Goal: Transaction & Acquisition: Purchase product/service

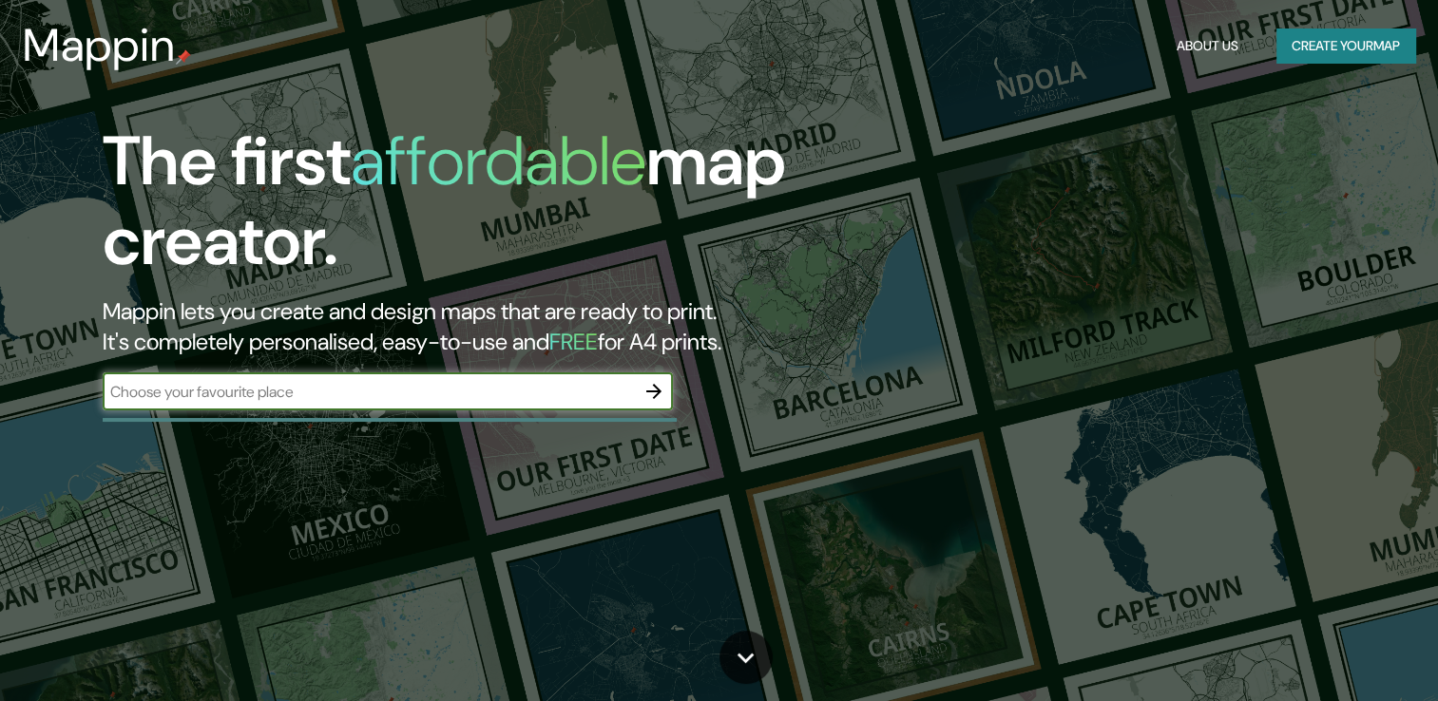
click at [1297, 46] on button "Create your map" at bounding box center [1345, 46] width 139 height 35
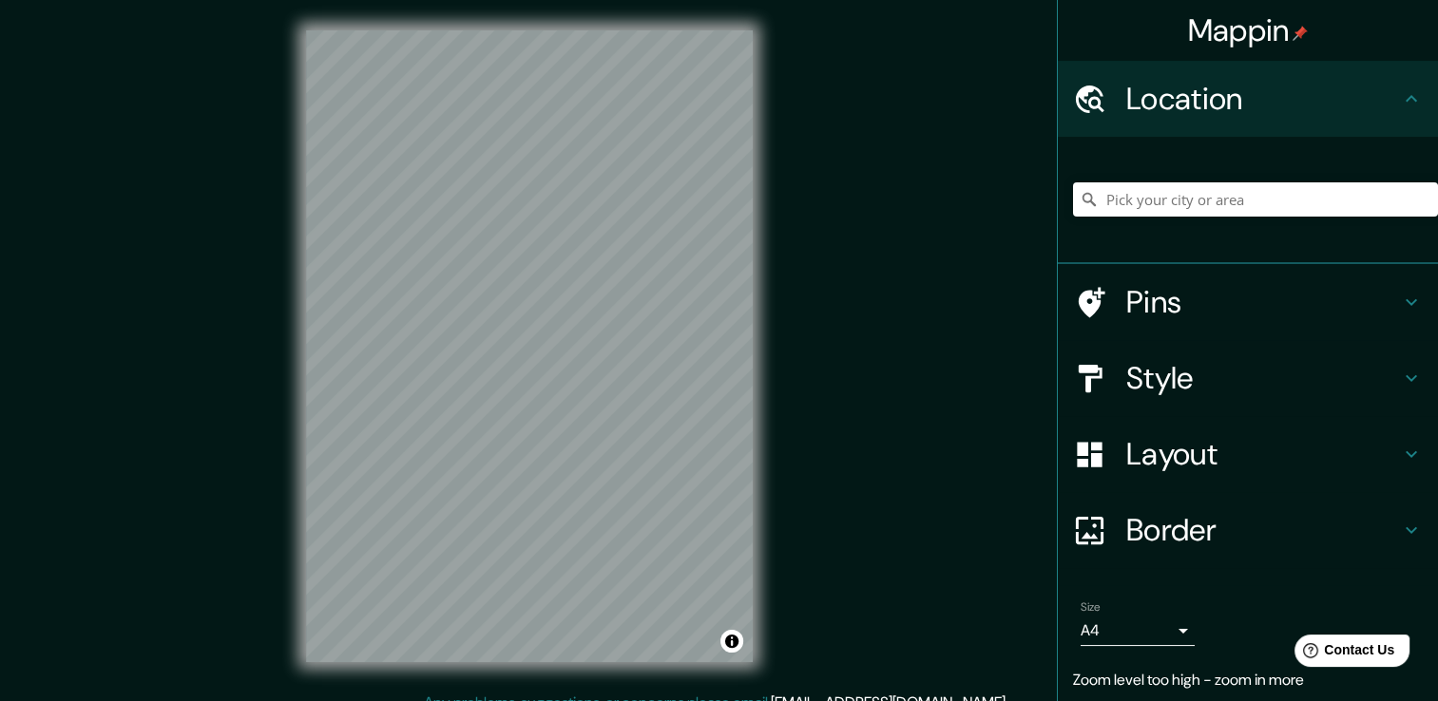
click at [984, 122] on div "Mappin Location Pins Style Layout Border Choose a border. Hint : you can make l…" at bounding box center [719, 361] width 1438 height 722
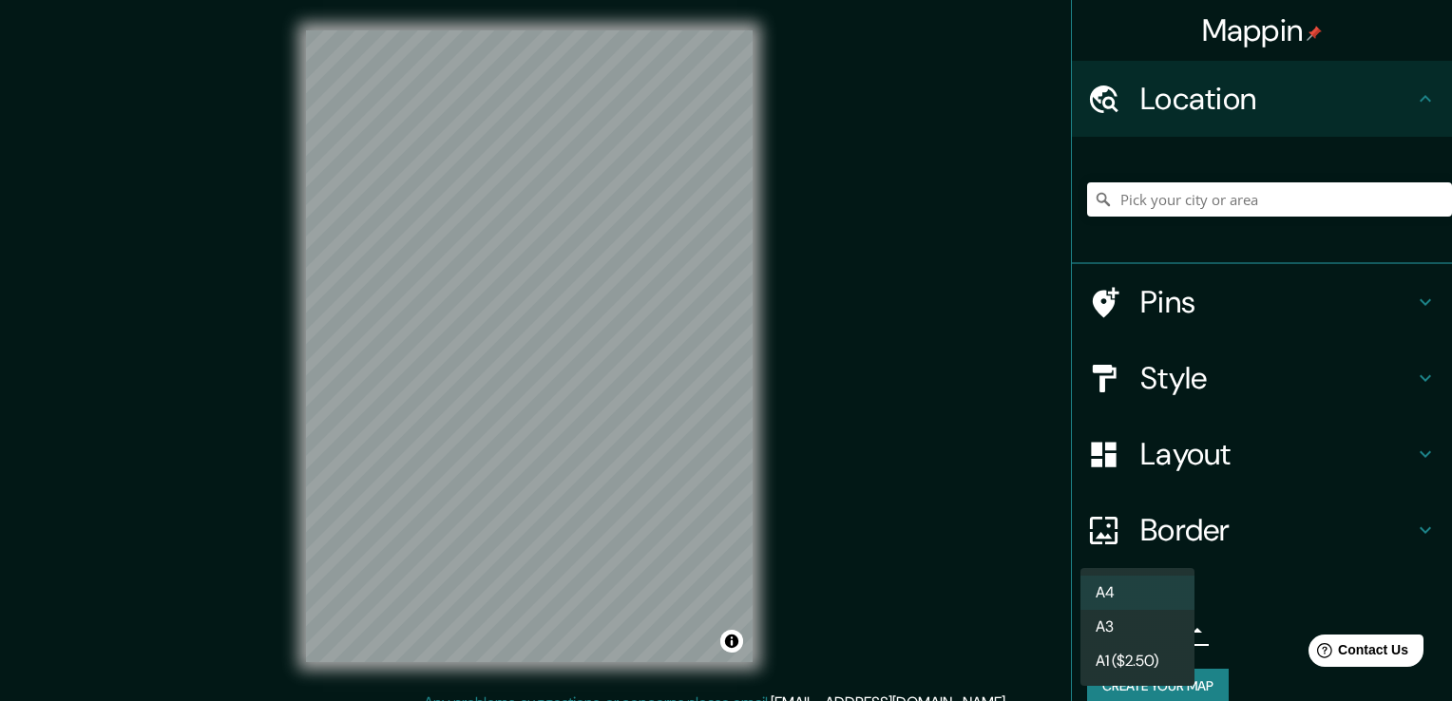
click at [1155, 625] on body "Mappin Location Pins Style Layout Border Choose a border. Hint : you can make l…" at bounding box center [726, 350] width 1452 height 701
click at [1163, 601] on li "A4" at bounding box center [1137, 593] width 114 height 34
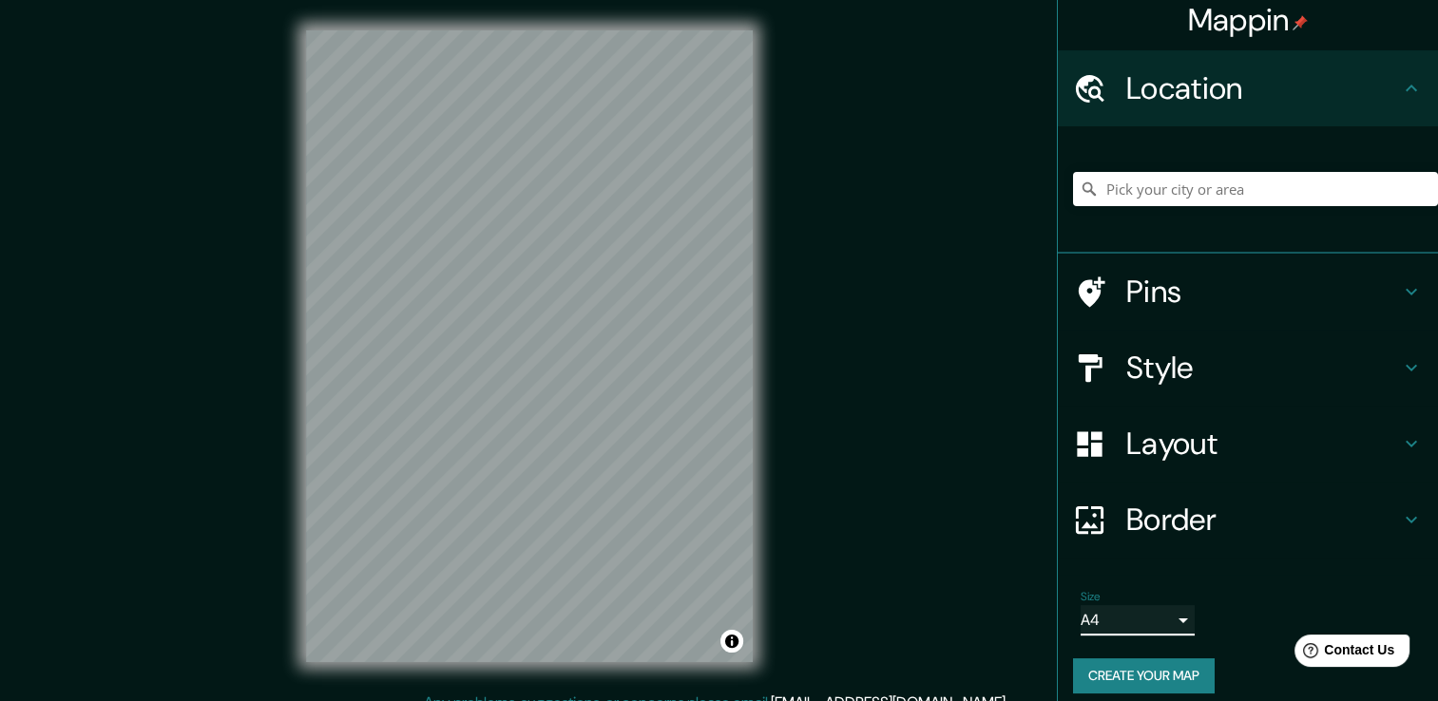
scroll to position [24, 0]
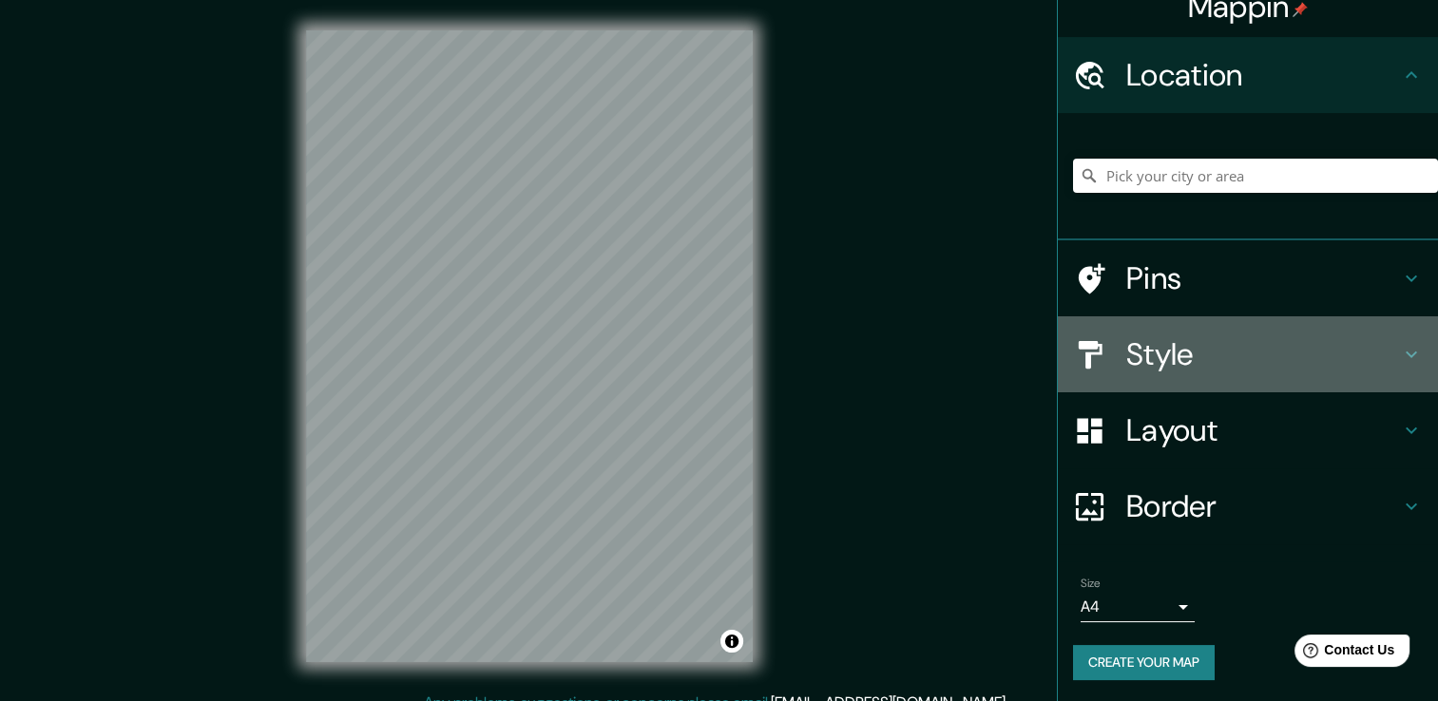
click at [1356, 371] on h4 "Style" at bounding box center [1263, 354] width 274 height 38
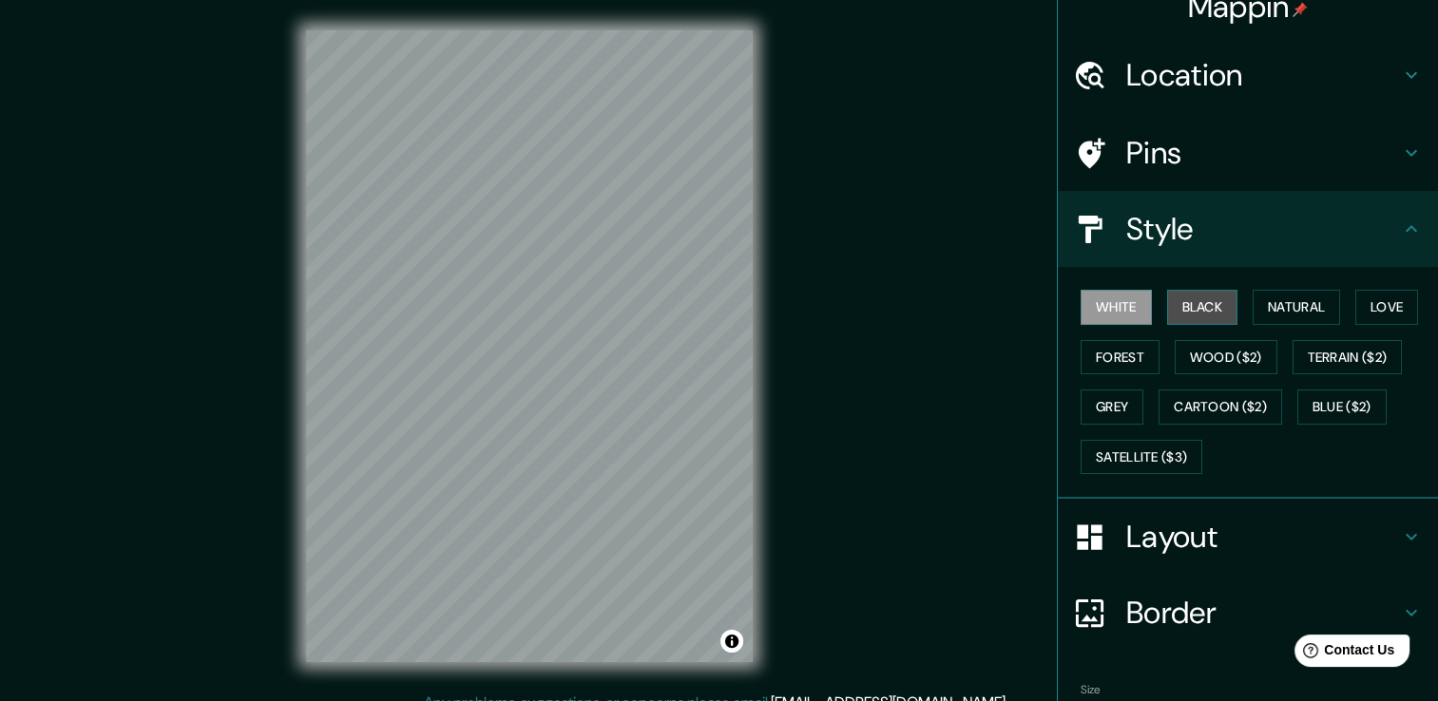
click at [1167, 311] on button "Black" at bounding box center [1202, 307] width 71 height 35
click at [1253, 306] on button "Natural" at bounding box center [1295, 307] width 87 height 35
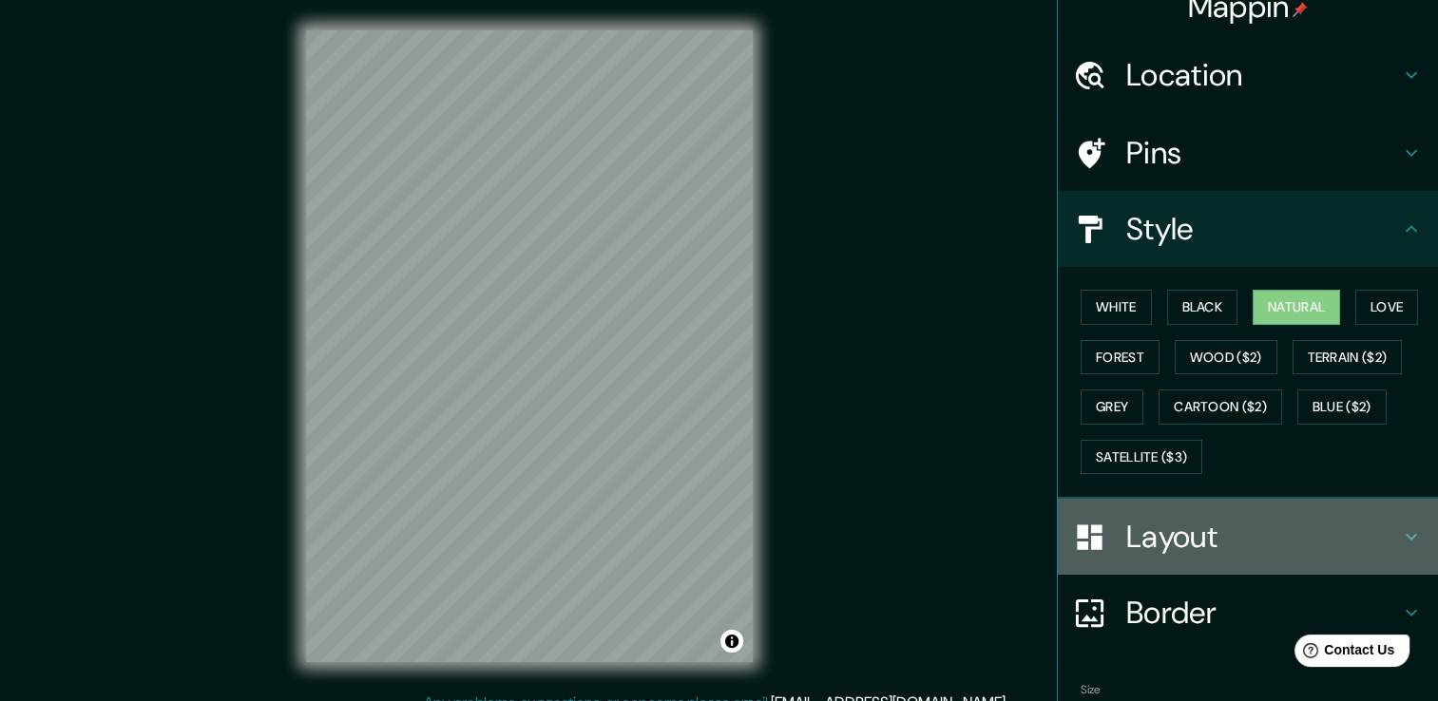
click at [1319, 511] on div "Layout" at bounding box center [1248, 537] width 380 height 76
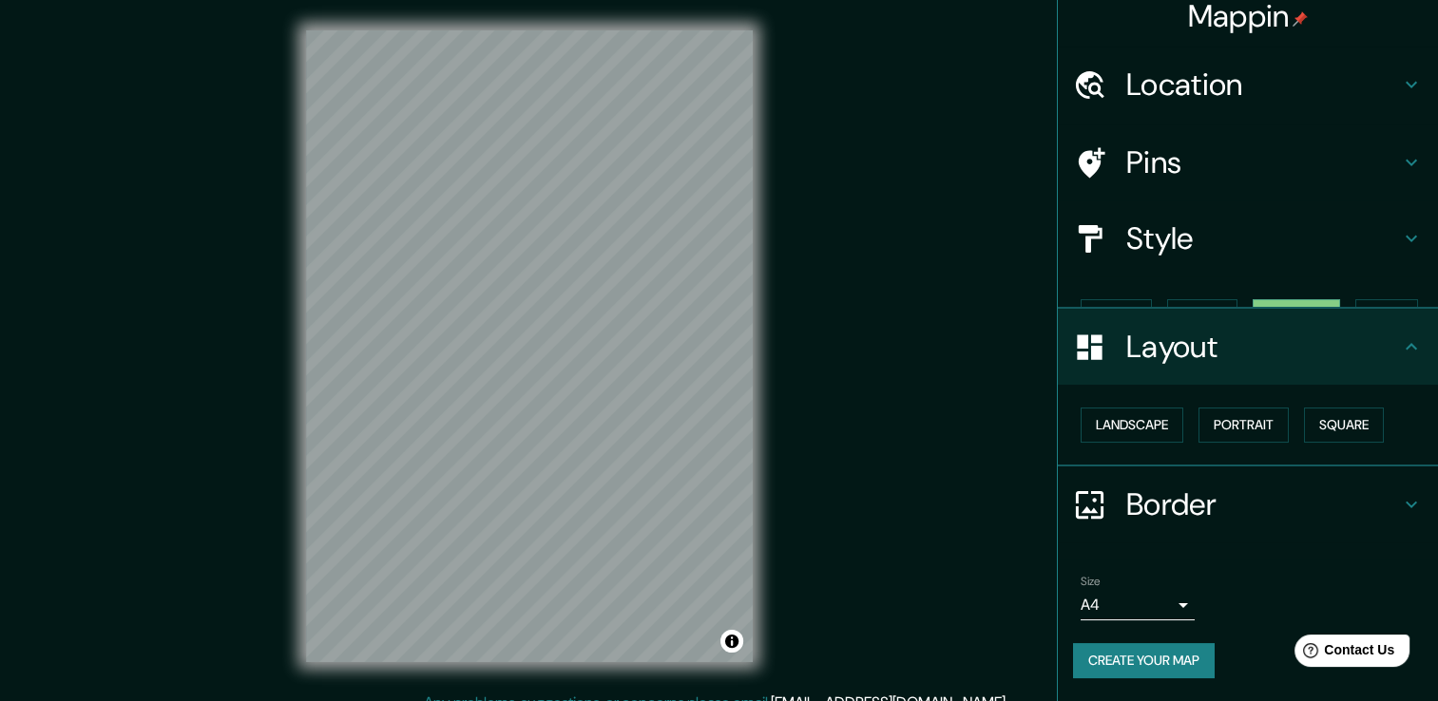
scroll to position [0, 0]
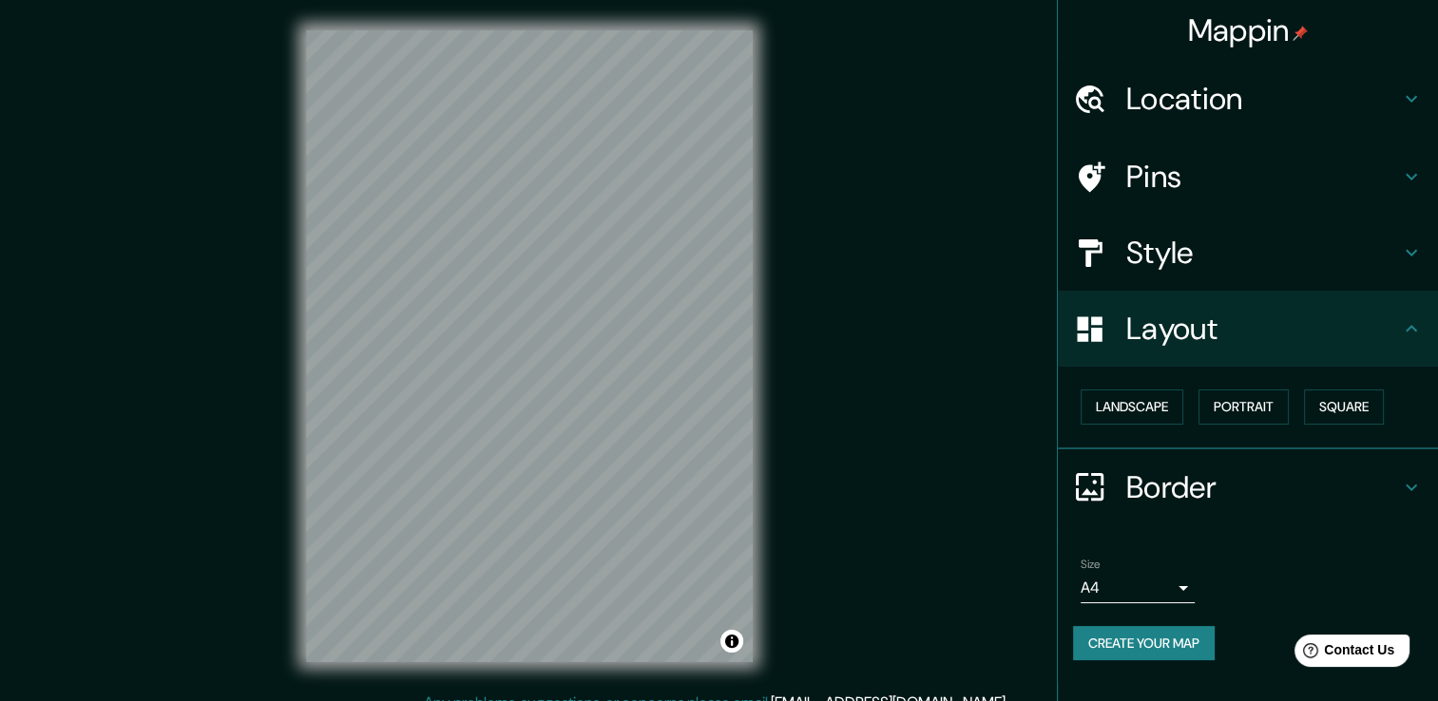
click at [1396, 496] on h4 "Border" at bounding box center [1263, 487] width 274 height 38
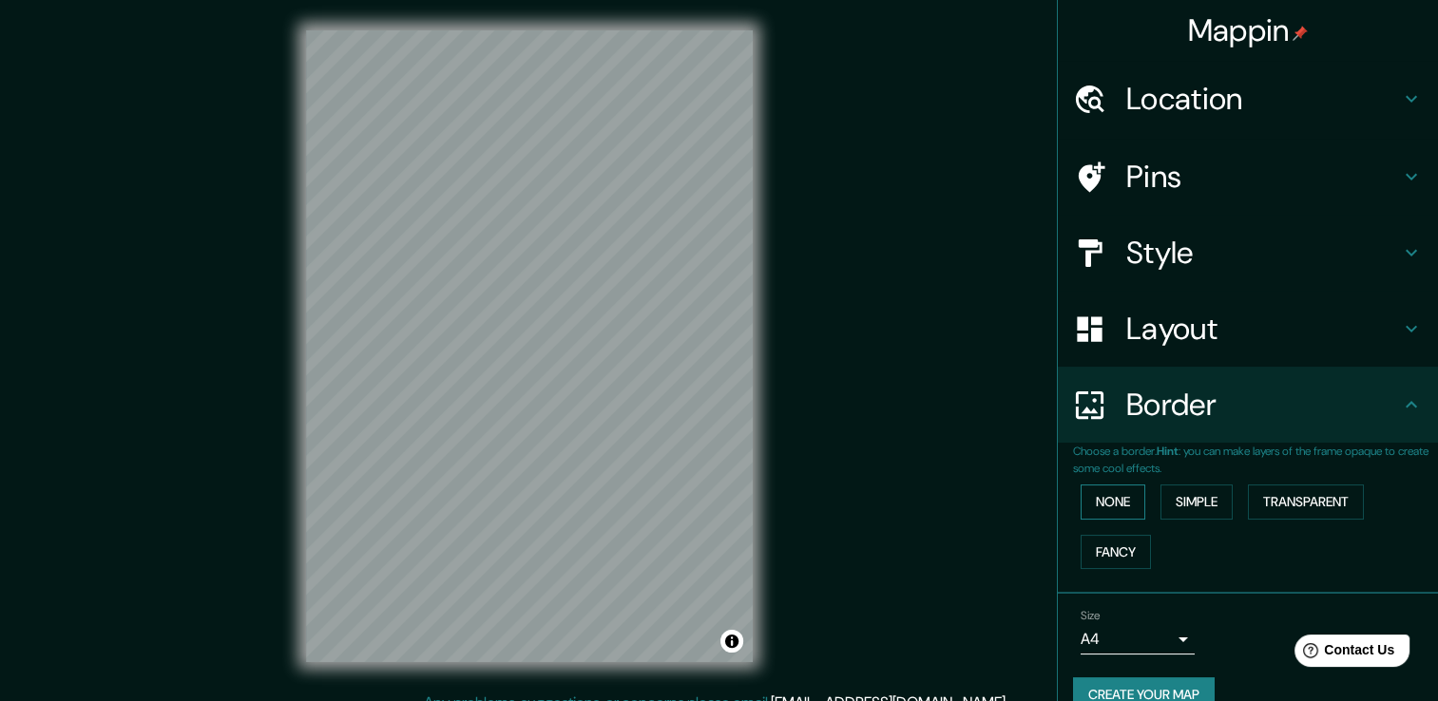
click at [1119, 507] on button "None" at bounding box center [1112, 502] width 65 height 35
click at [1167, 497] on button "Simple" at bounding box center [1196, 502] width 72 height 35
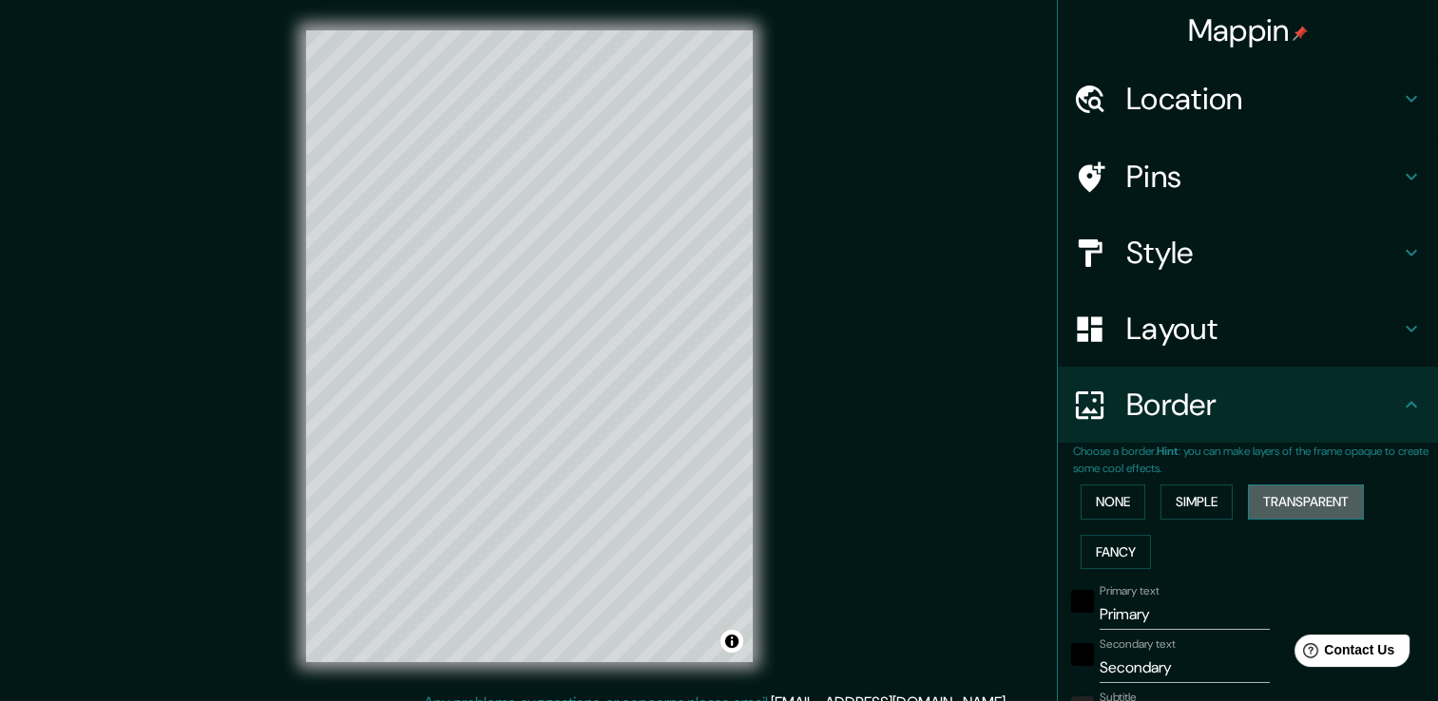
click at [1261, 497] on button "Transparent" at bounding box center [1306, 502] width 116 height 35
click at [1108, 549] on button "Fancy" at bounding box center [1115, 552] width 70 height 35
click at [1113, 494] on button "None" at bounding box center [1112, 502] width 65 height 35
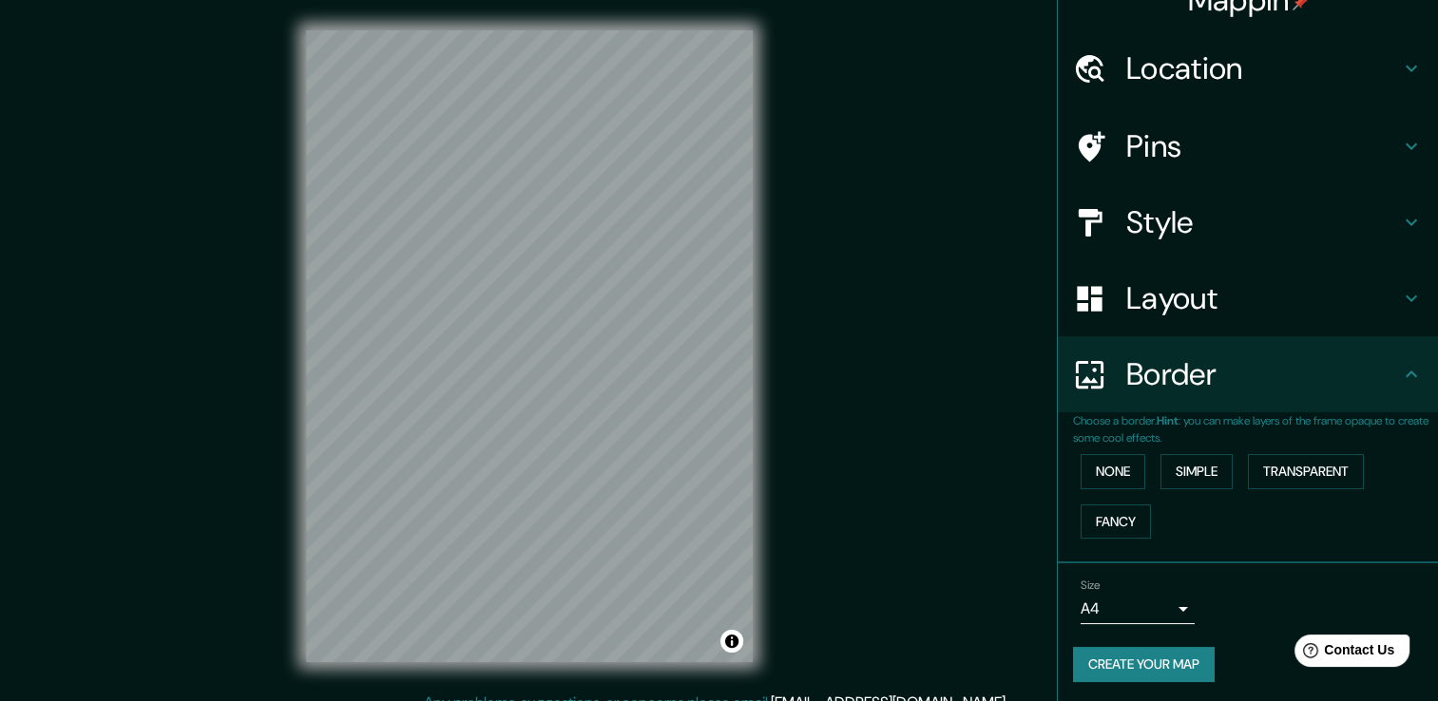
scroll to position [31, 0]
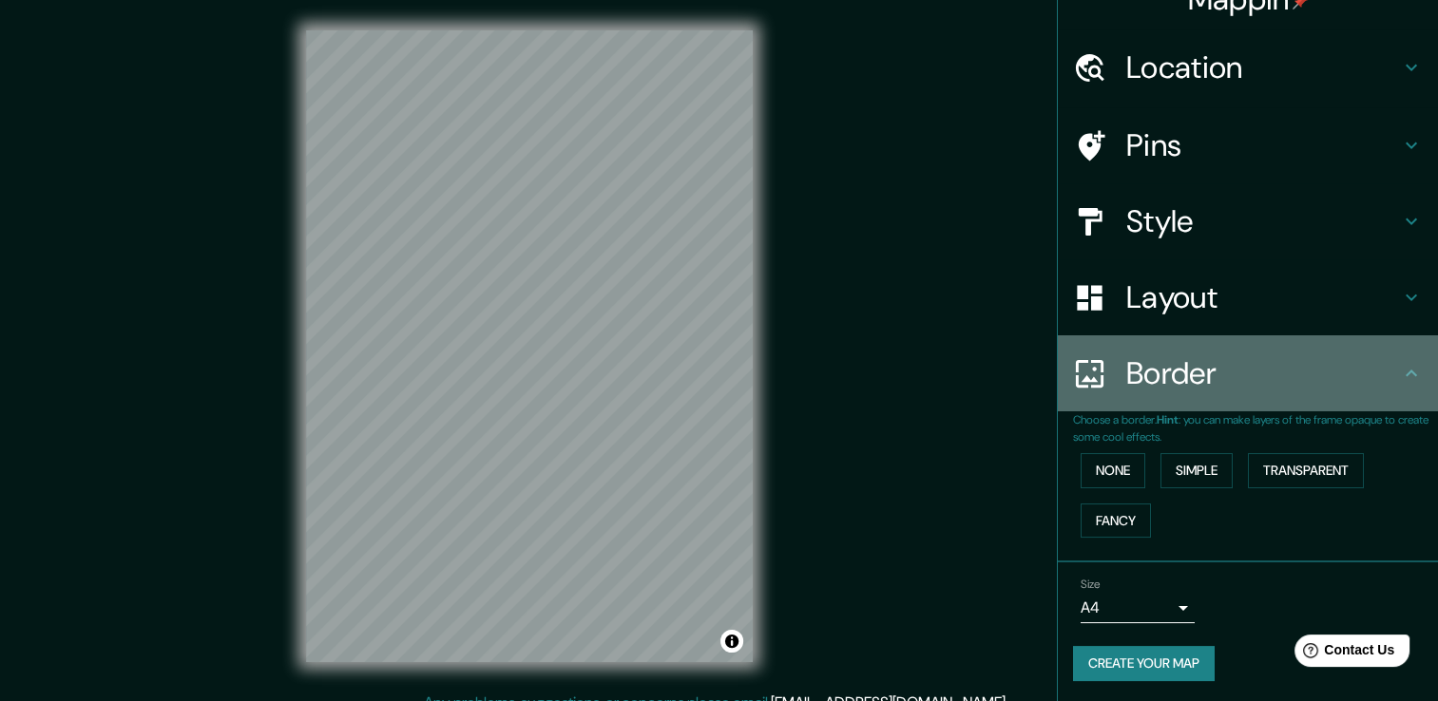
click at [1249, 379] on h4 "Border" at bounding box center [1263, 373] width 274 height 38
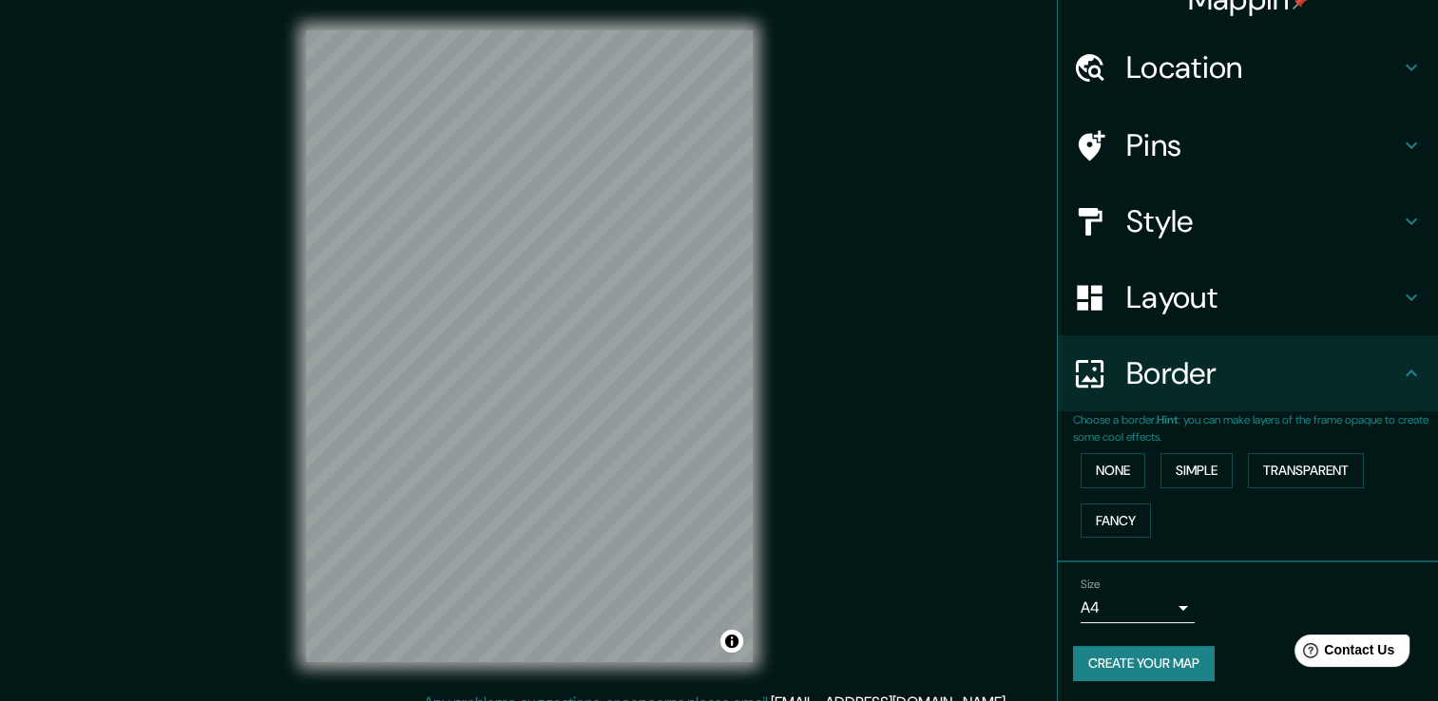
click at [1363, 315] on h4 "Layout" at bounding box center [1263, 297] width 274 height 38
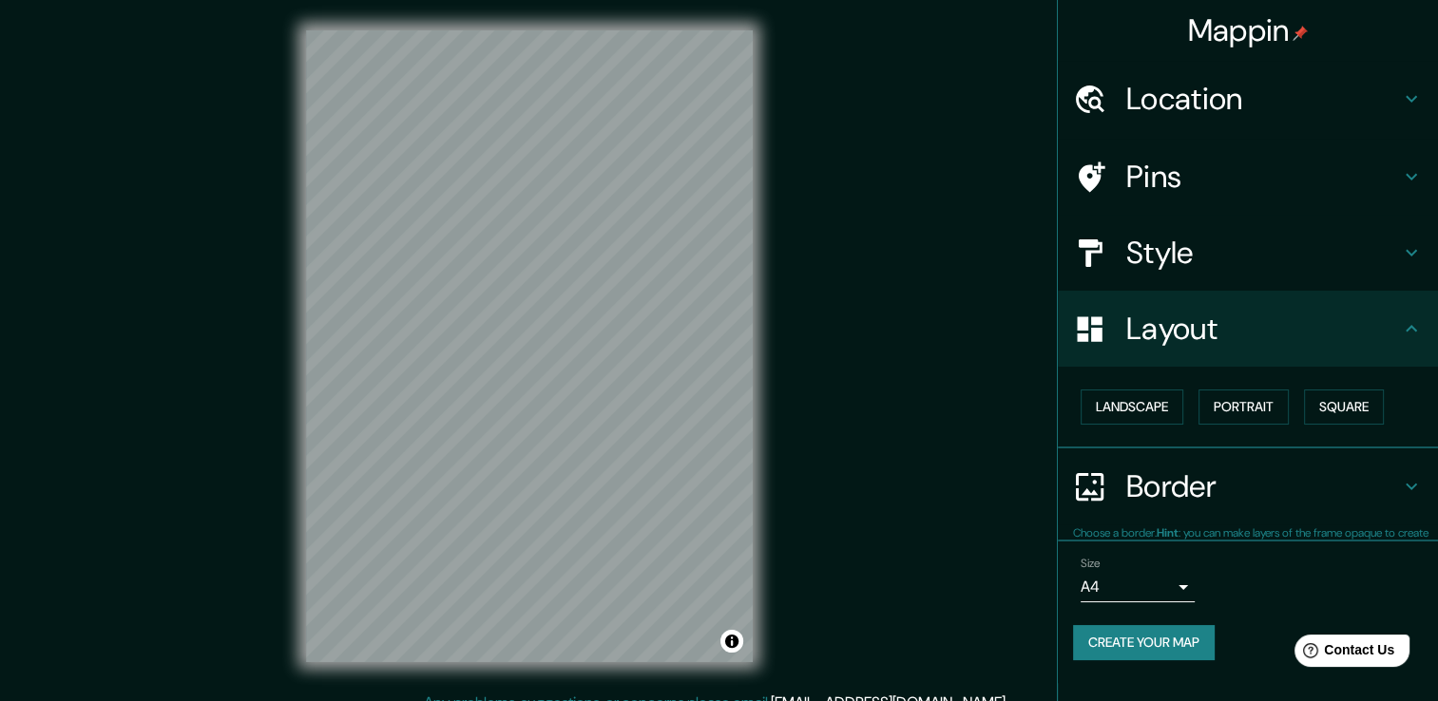
scroll to position [0, 0]
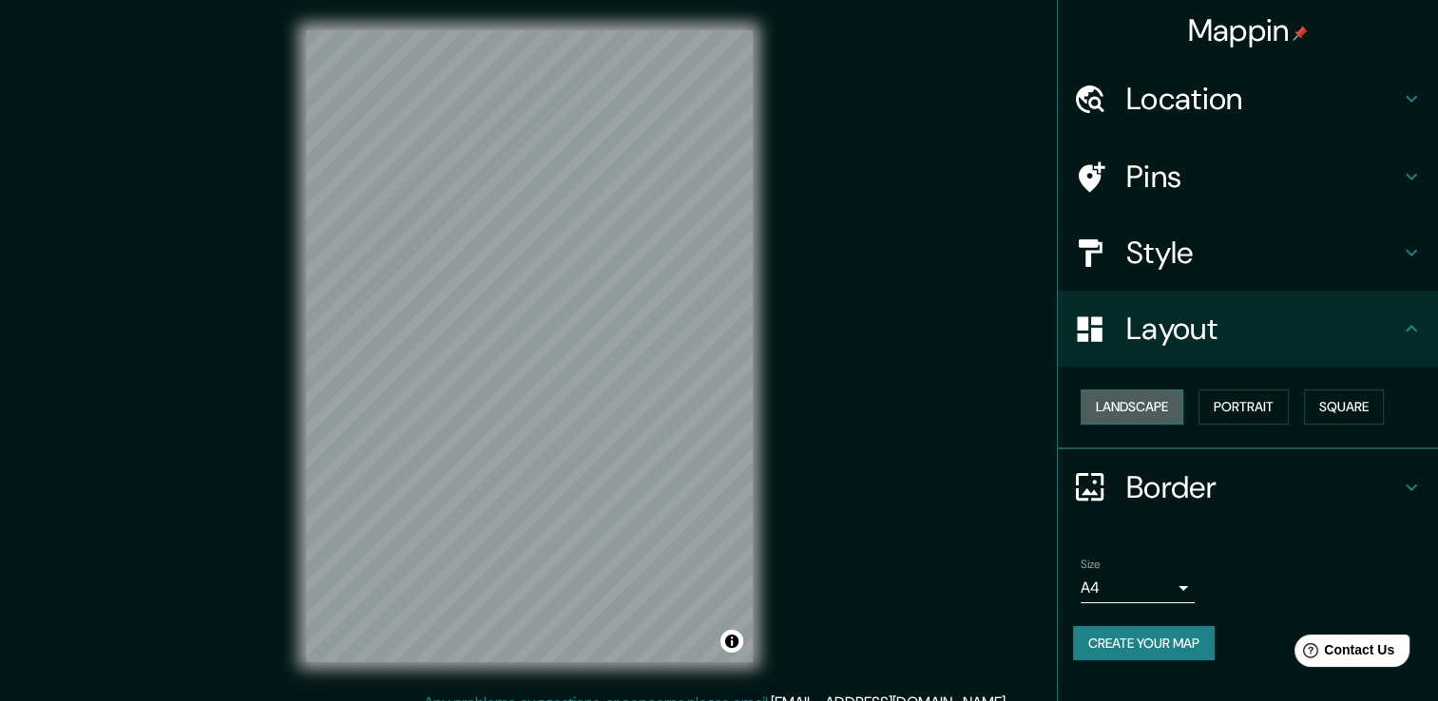
click at [1130, 418] on button "Landscape" at bounding box center [1131, 407] width 103 height 35
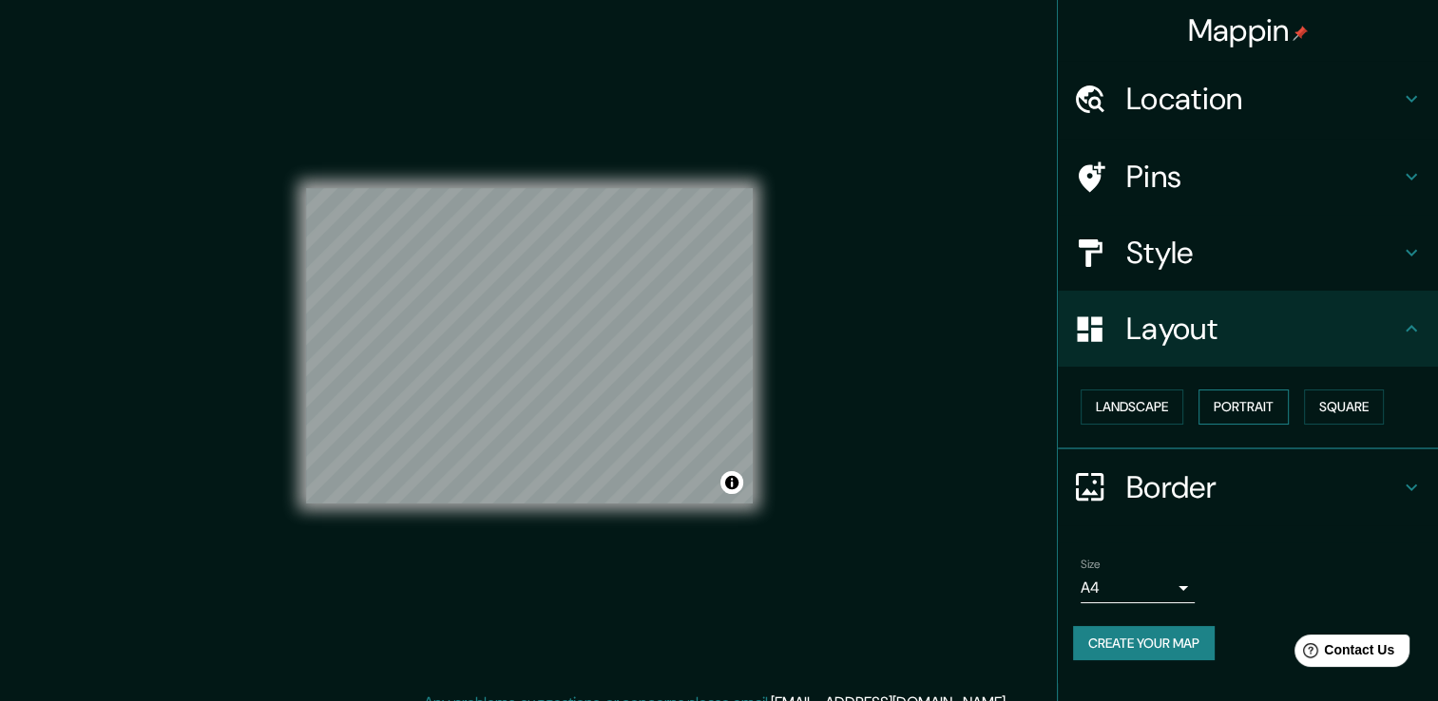
click at [1242, 398] on button "Portrait" at bounding box center [1243, 407] width 90 height 35
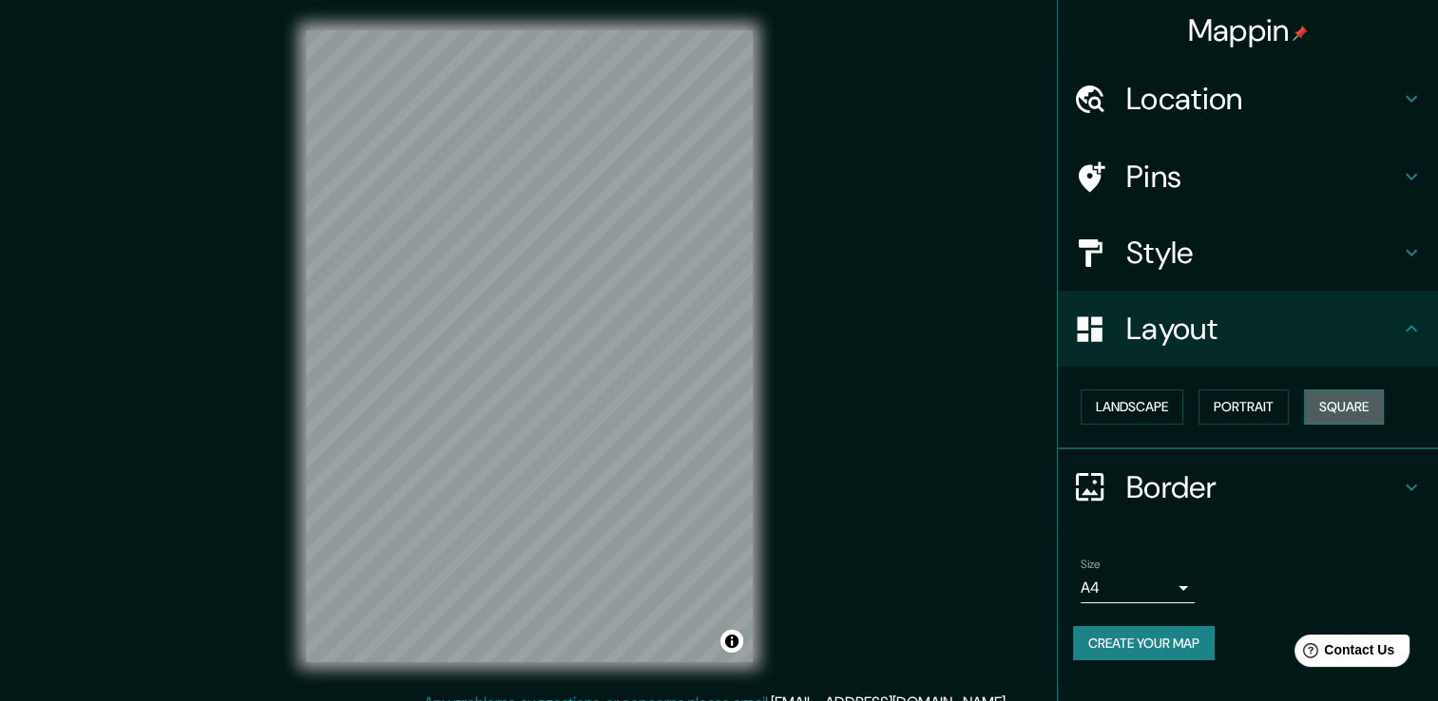
click at [1333, 404] on button "Square" at bounding box center [1344, 407] width 80 height 35
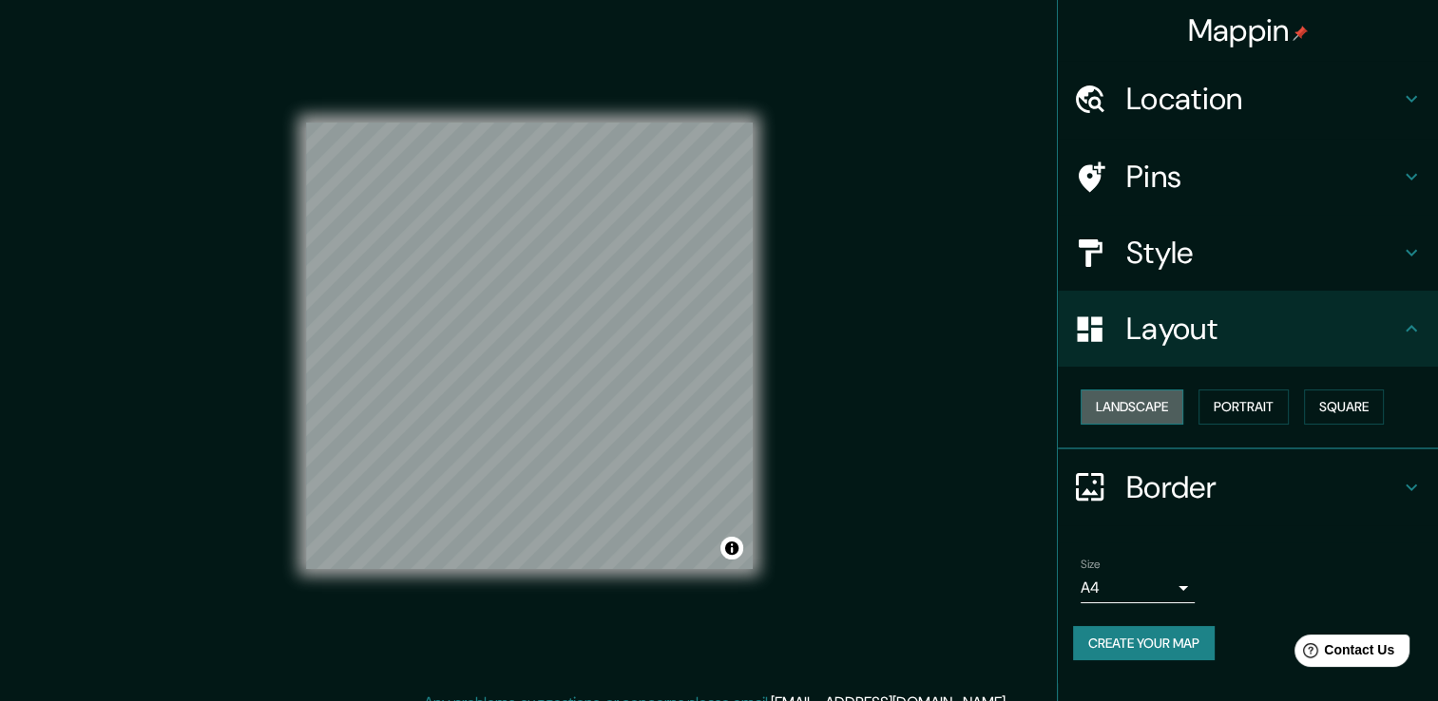
click at [1162, 416] on button "Landscape" at bounding box center [1131, 407] width 103 height 35
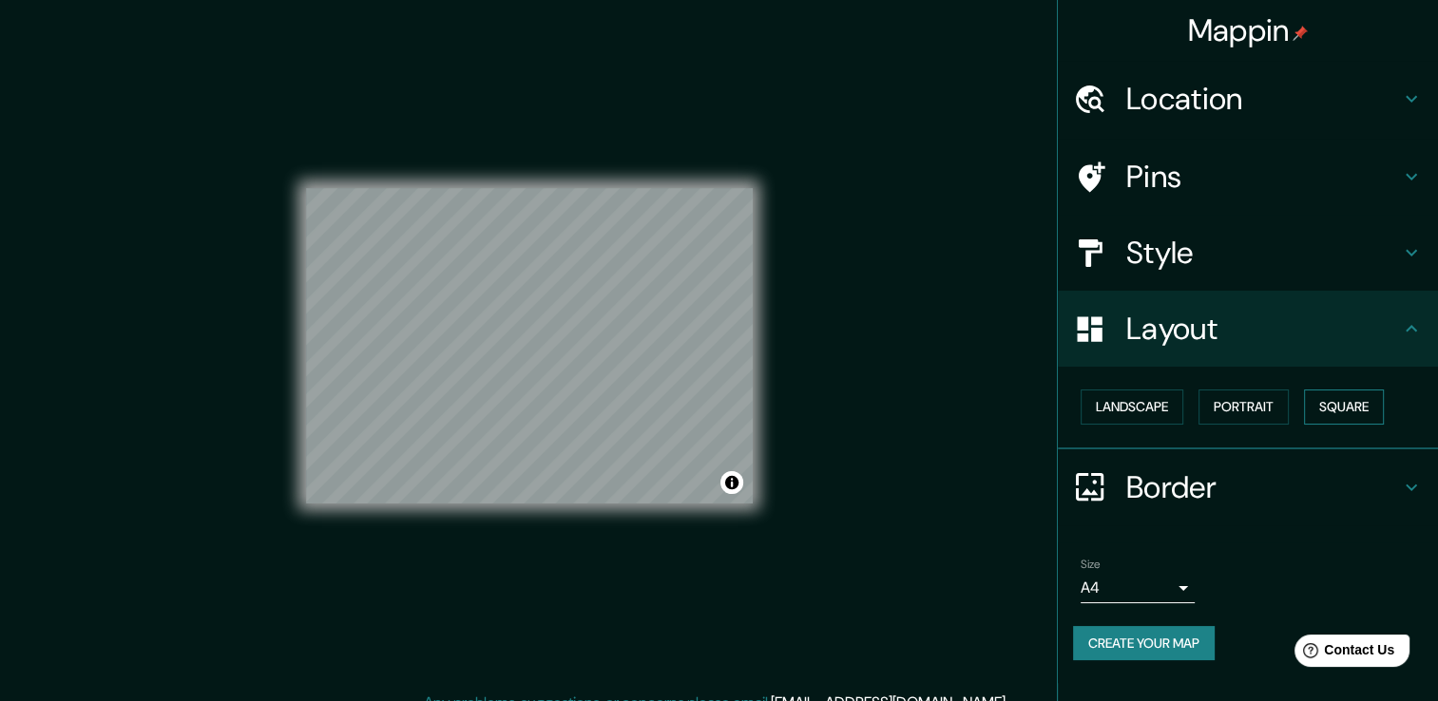
click at [1326, 397] on button "Square" at bounding box center [1344, 407] width 80 height 35
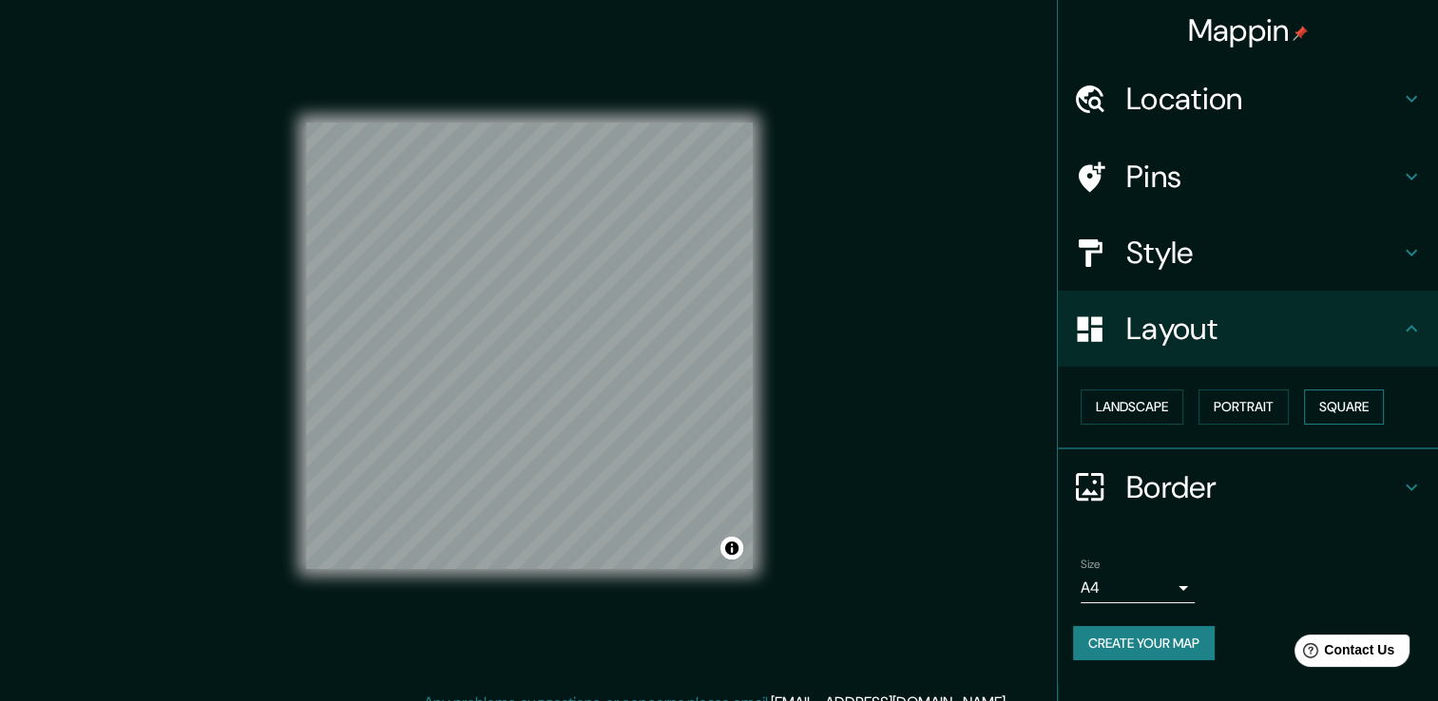
click at [1352, 416] on button "Square" at bounding box center [1344, 407] width 80 height 35
click at [1152, 412] on button "Landscape" at bounding box center [1131, 407] width 103 height 35
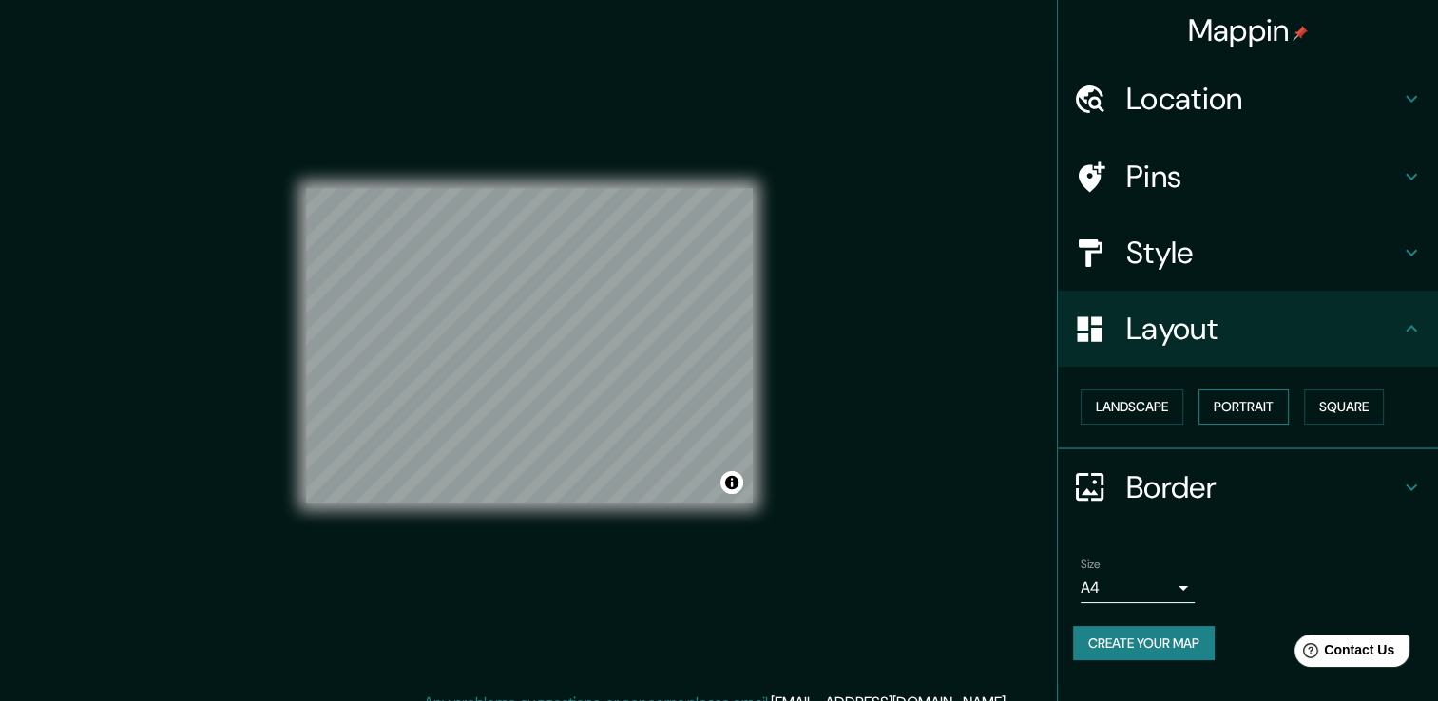
click at [1214, 401] on button "Portrait" at bounding box center [1243, 407] width 90 height 35
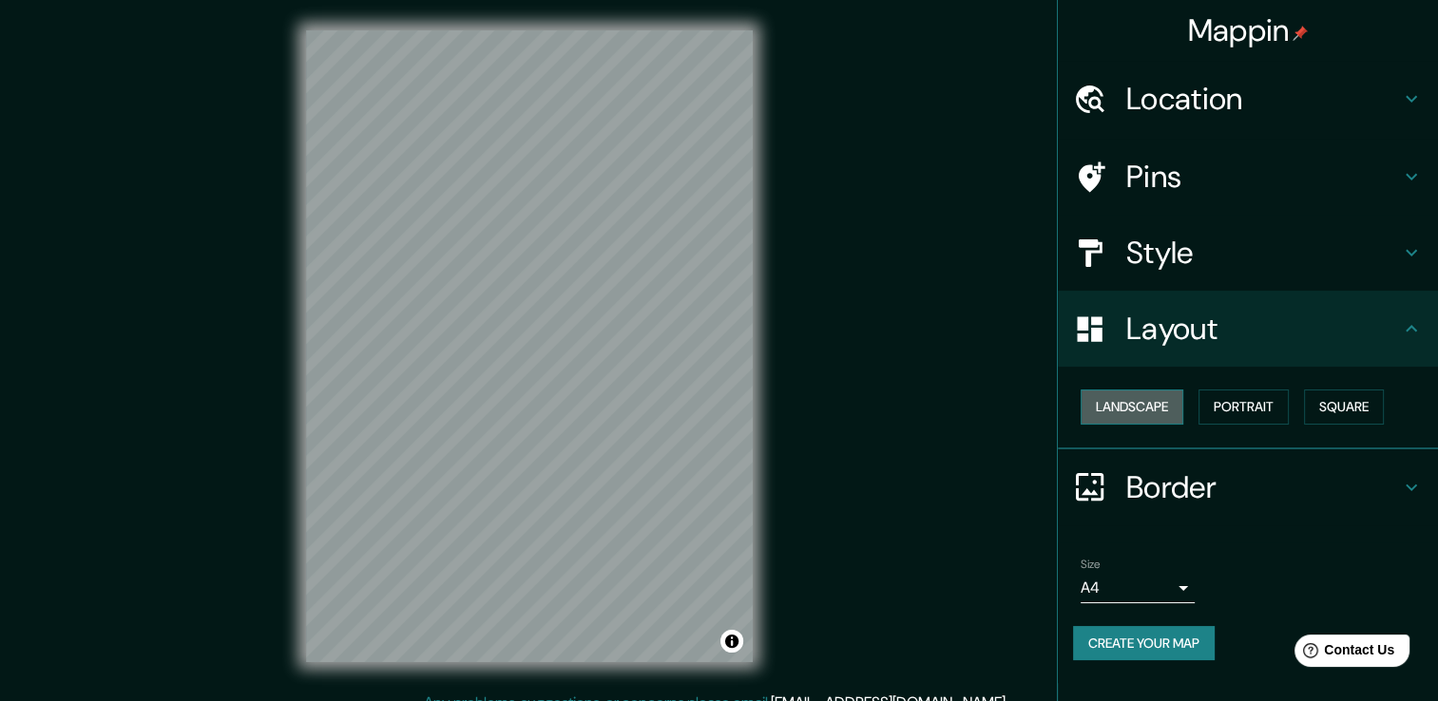
click at [1133, 410] on button "Landscape" at bounding box center [1131, 407] width 103 height 35
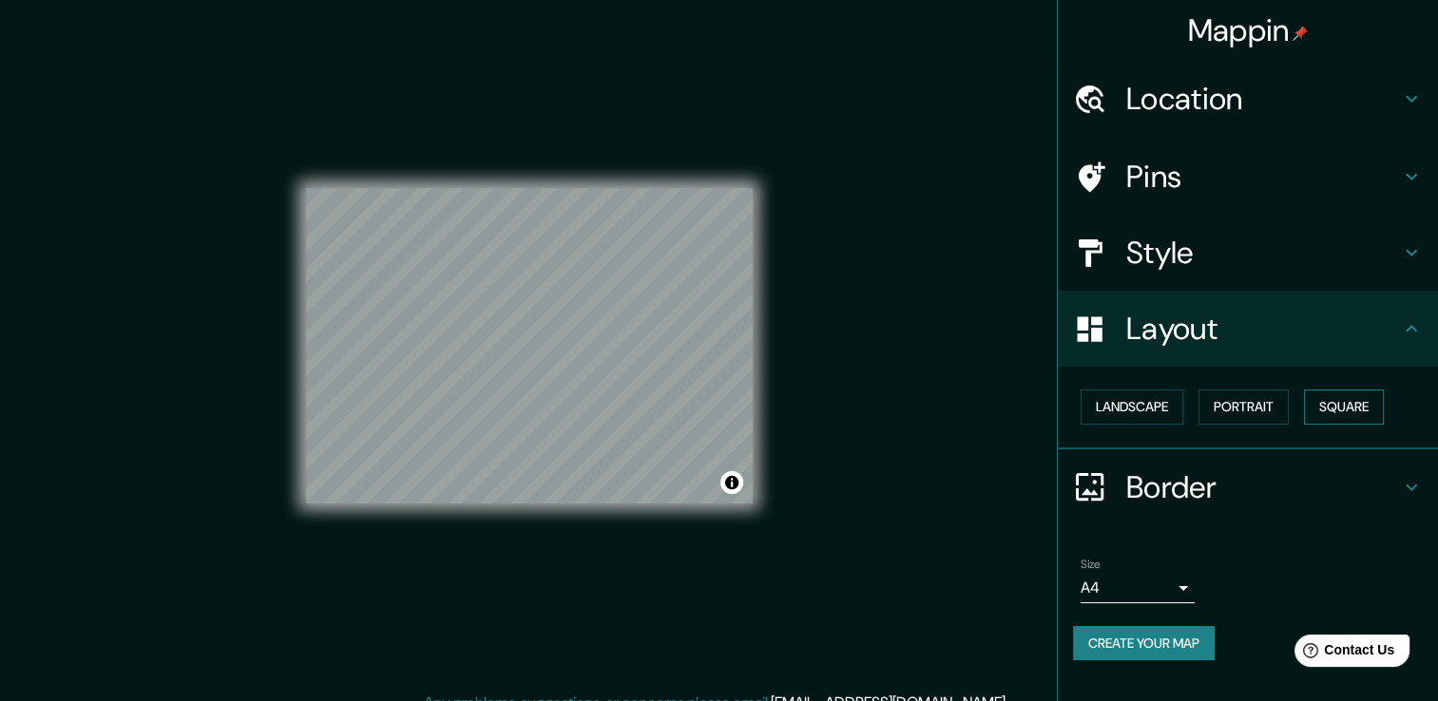
click at [1320, 406] on button "Square" at bounding box center [1344, 407] width 80 height 35
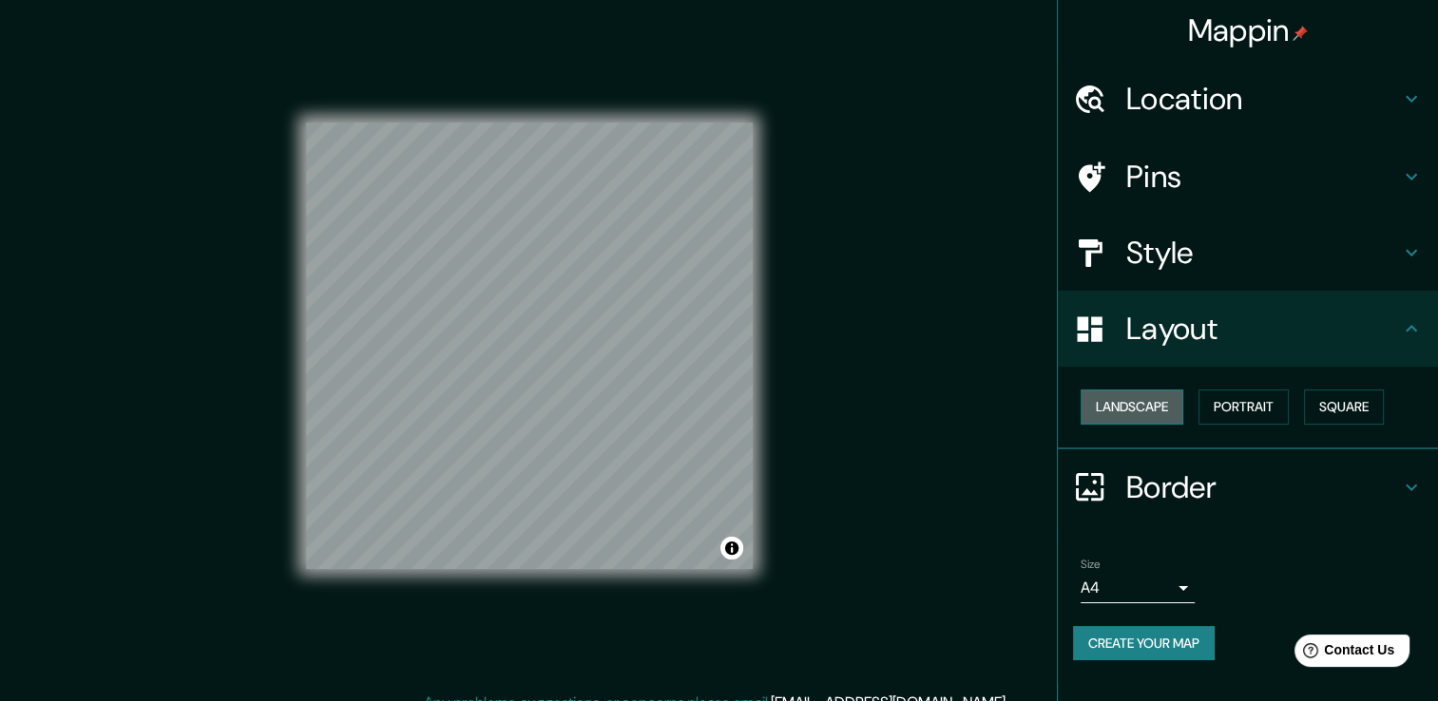
click at [1169, 412] on button "Landscape" at bounding box center [1131, 407] width 103 height 35
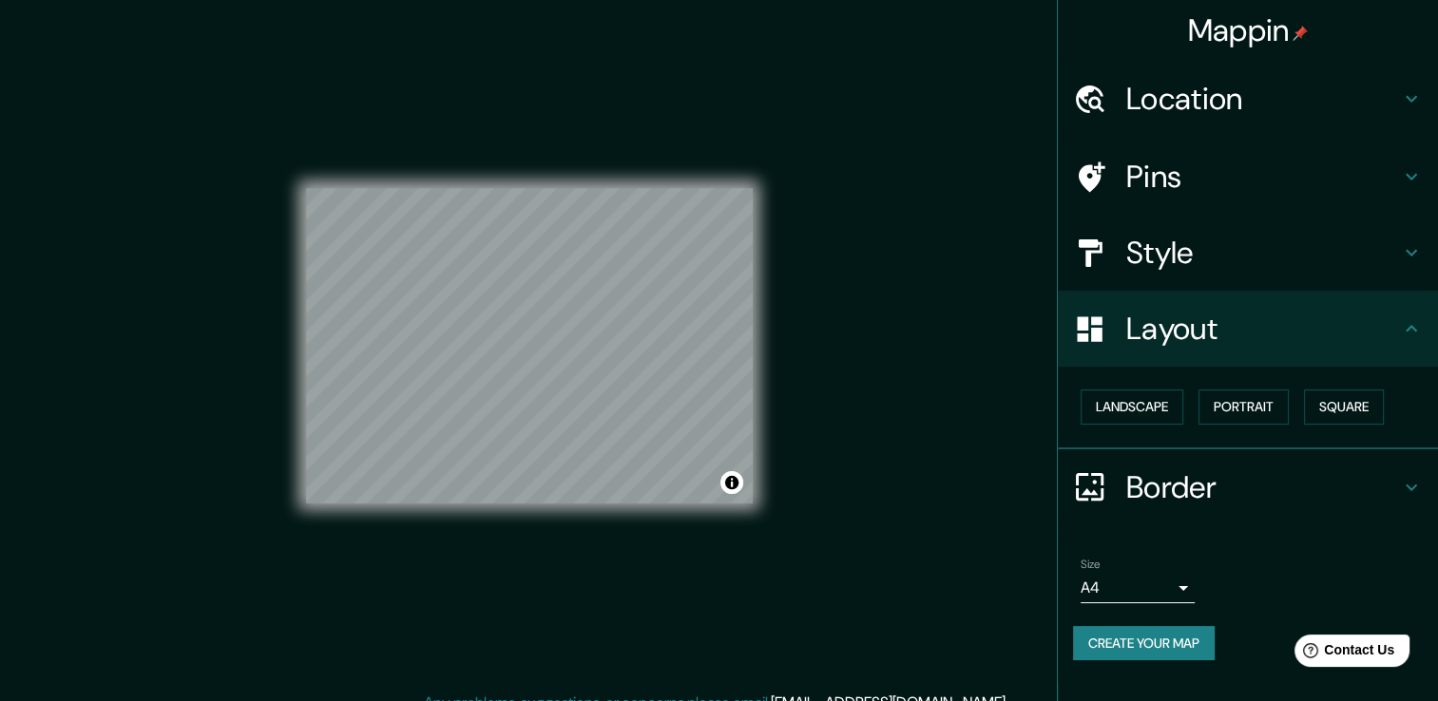
click at [1211, 179] on h4 "Pins" at bounding box center [1263, 177] width 274 height 38
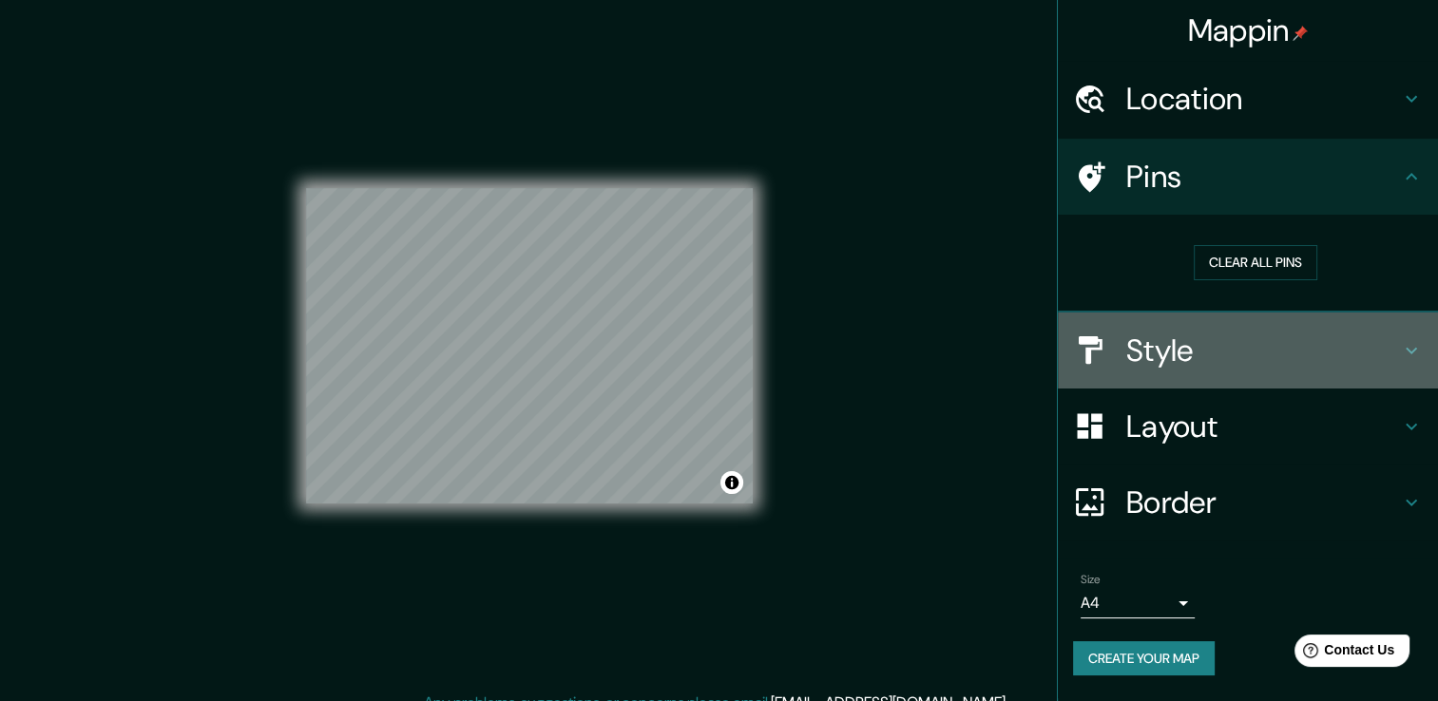
drag, startPoint x: 1216, startPoint y: 380, endPoint x: 1215, endPoint y: 362, distance: 18.1
click at [1216, 378] on div "Style" at bounding box center [1248, 351] width 380 height 76
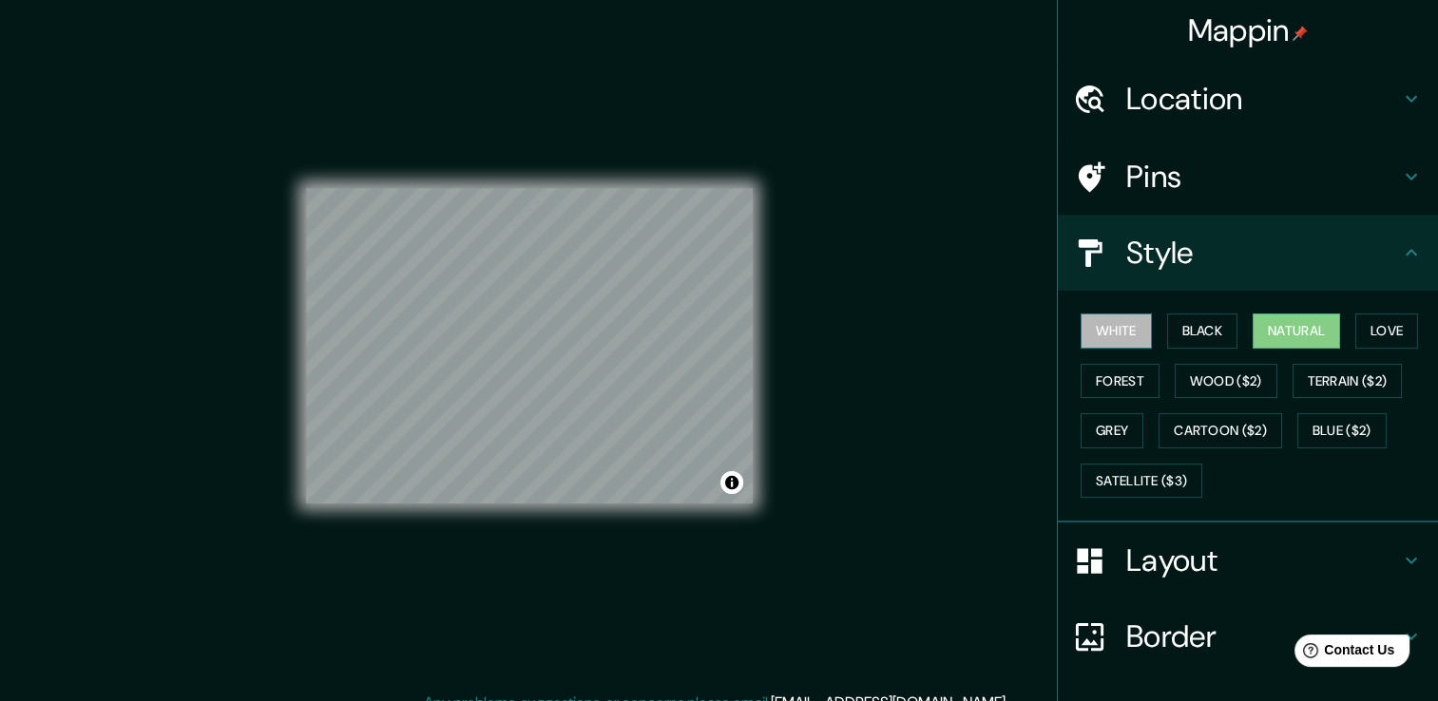
click at [1117, 329] on button "White" at bounding box center [1115, 331] width 71 height 35
click at [1187, 332] on button "Black" at bounding box center [1202, 331] width 71 height 35
click at [1234, 333] on div "White Black Natural Love Forest Wood ($2) Terrain ($2) Grey Cartoon ($2) Blue (…" at bounding box center [1255, 406] width 365 height 200
click at [1252, 333] on button "Natural" at bounding box center [1295, 331] width 87 height 35
click at [1355, 321] on button "Love" at bounding box center [1386, 331] width 63 height 35
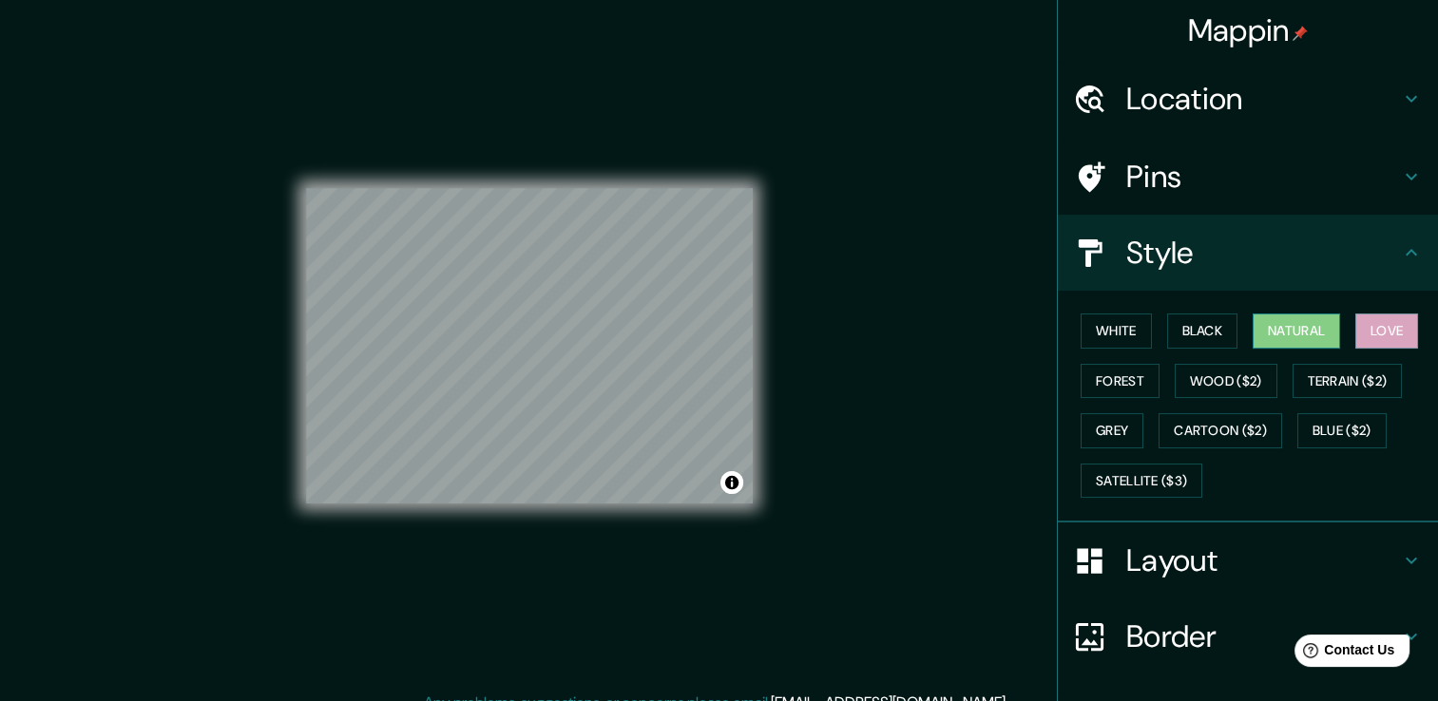
click at [1304, 330] on button "Natural" at bounding box center [1295, 331] width 87 height 35
click at [1125, 394] on button "Forest" at bounding box center [1119, 381] width 79 height 35
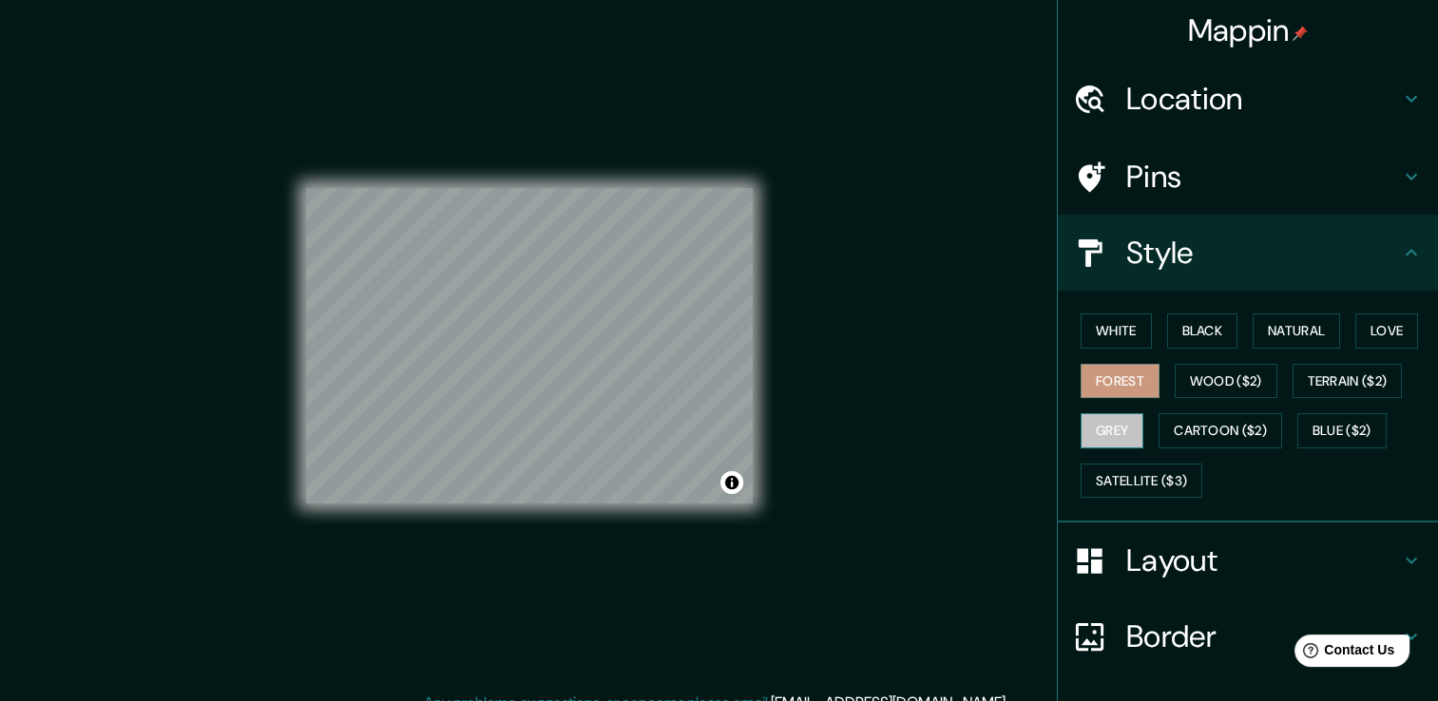
click at [1095, 434] on button "Grey" at bounding box center [1111, 430] width 63 height 35
click at [1086, 379] on button "Forest" at bounding box center [1119, 381] width 79 height 35
click at [1199, 337] on button "Black" at bounding box center [1202, 331] width 71 height 35
click at [1110, 391] on button "Forest" at bounding box center [1119, 381] width 79 height 35
click at [1263, 338] on button "Natural" at bounding box center [1295, 331] width 87 height 35
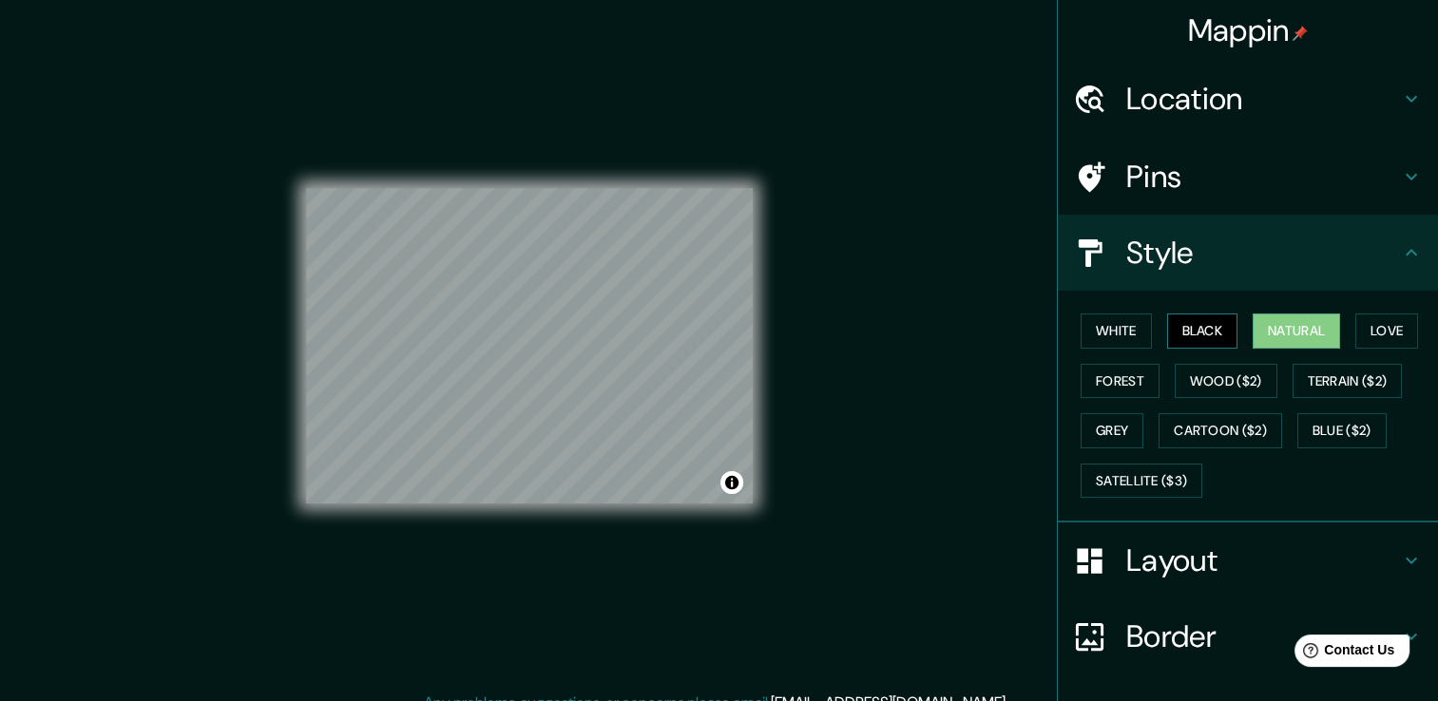
click at [1167, 336] on button "Black" at bounding box center [1202, 331] width 71 height 35
click at [1121, 325] on button "White" at bounding box center [1115, 331] width 71 height 35
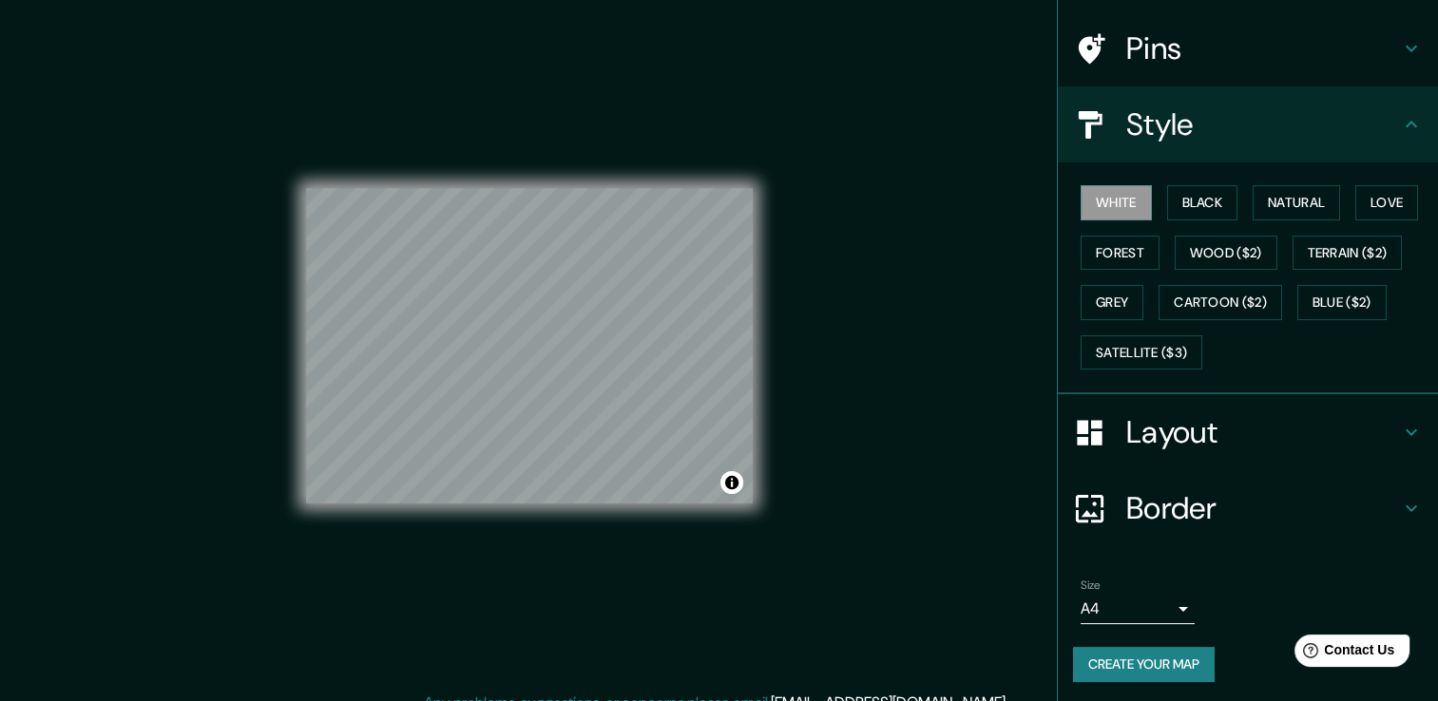
click at [1237, 519] on h4 "Border" at bounding box center [1263, 508] width 274 height 38
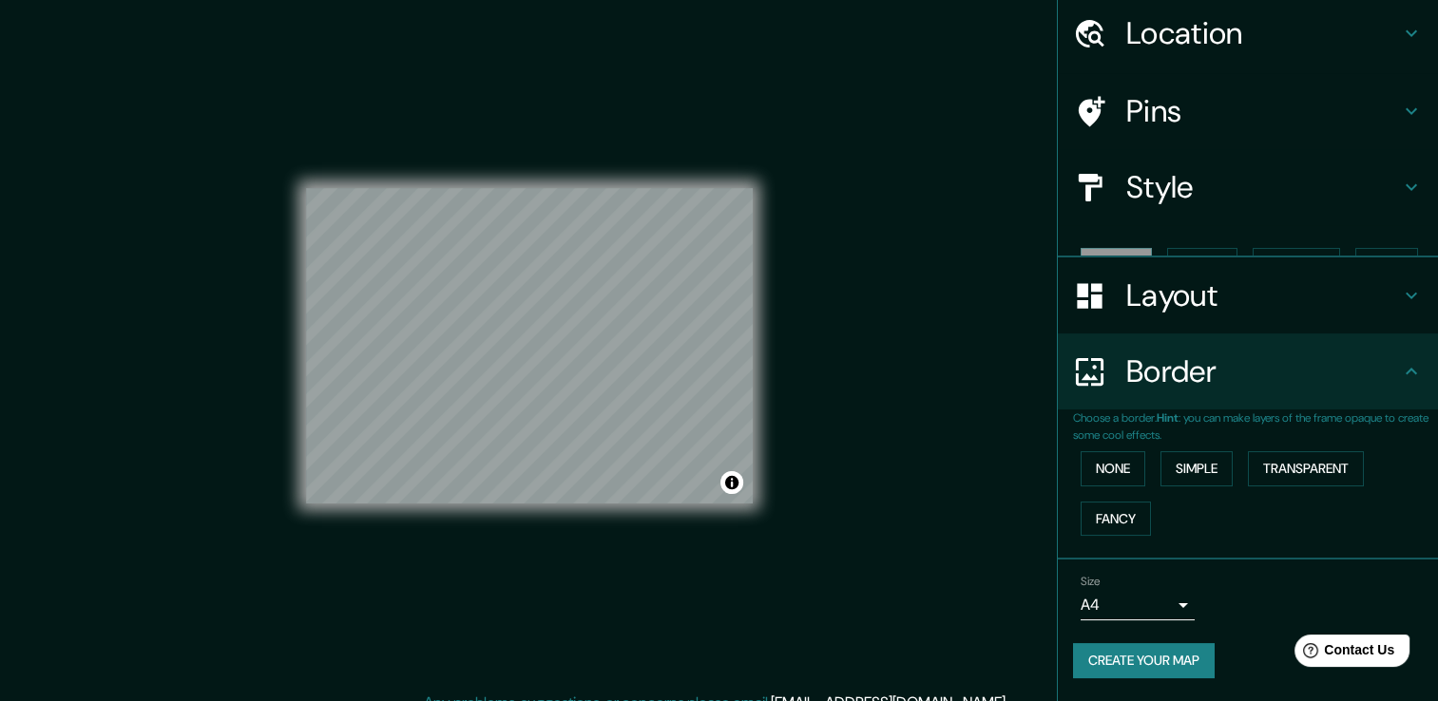
scroll to position [31, 0]
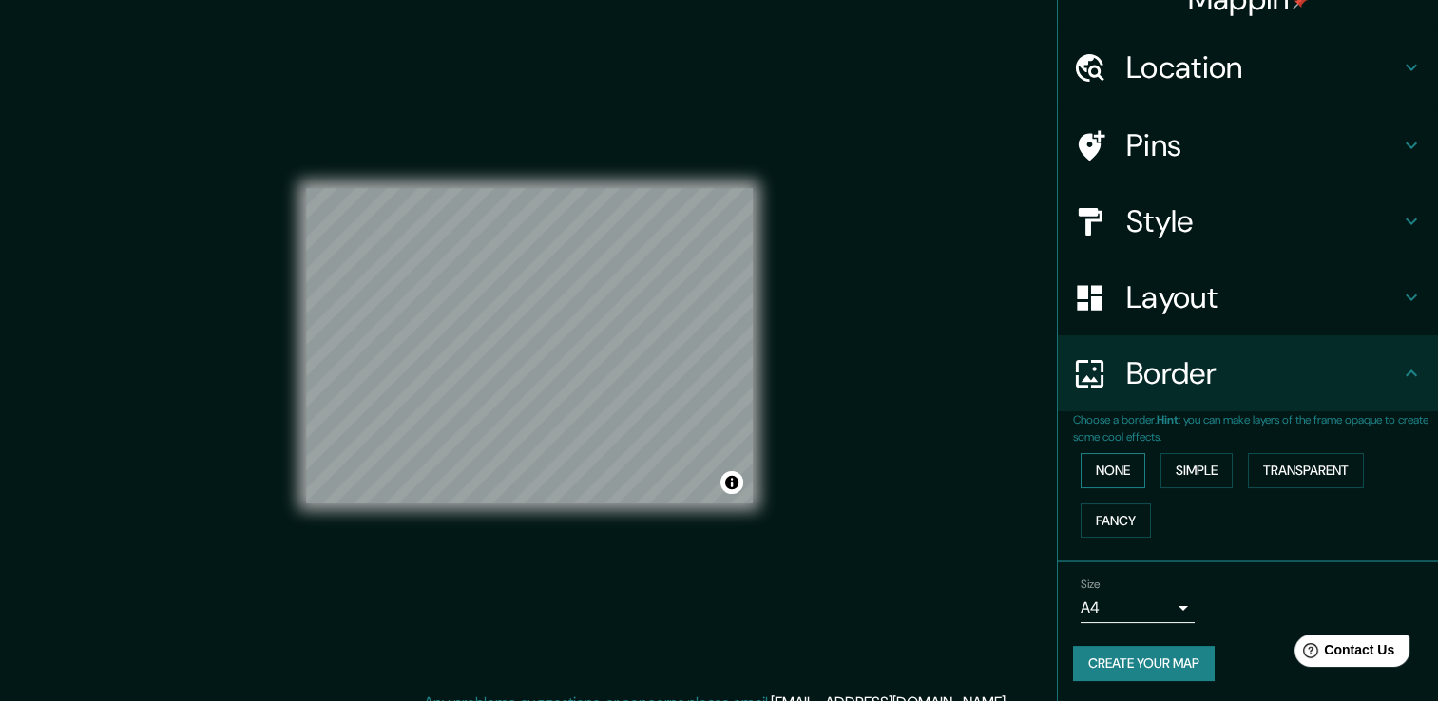
click at [1117, 484] on button "None" at bounding box center [1112, 470] width 65 height 35
click at [1171, 469] on button "Simple" at bounding box center [1196, 470] width 72 height 35
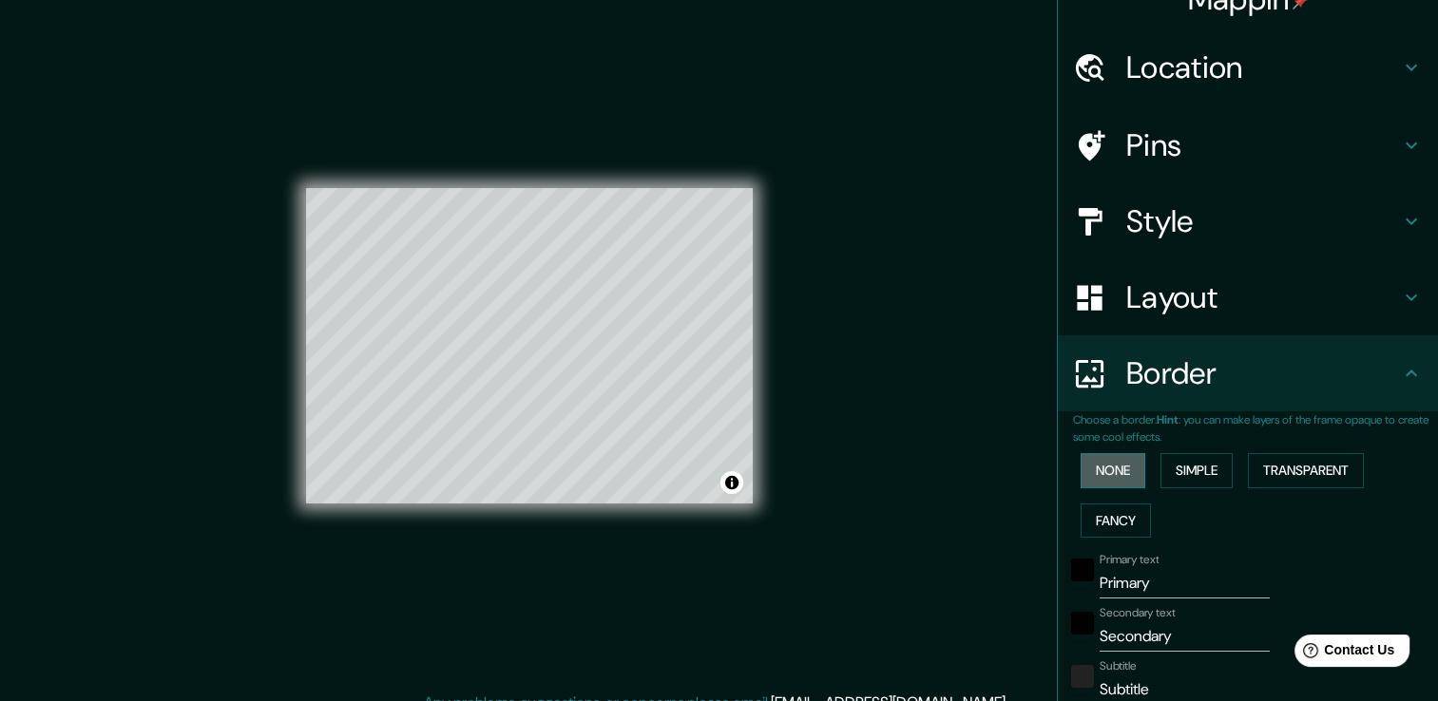
click at [1118, 479] on button "None" at bounding box center [1112, 470] width 65 height 35
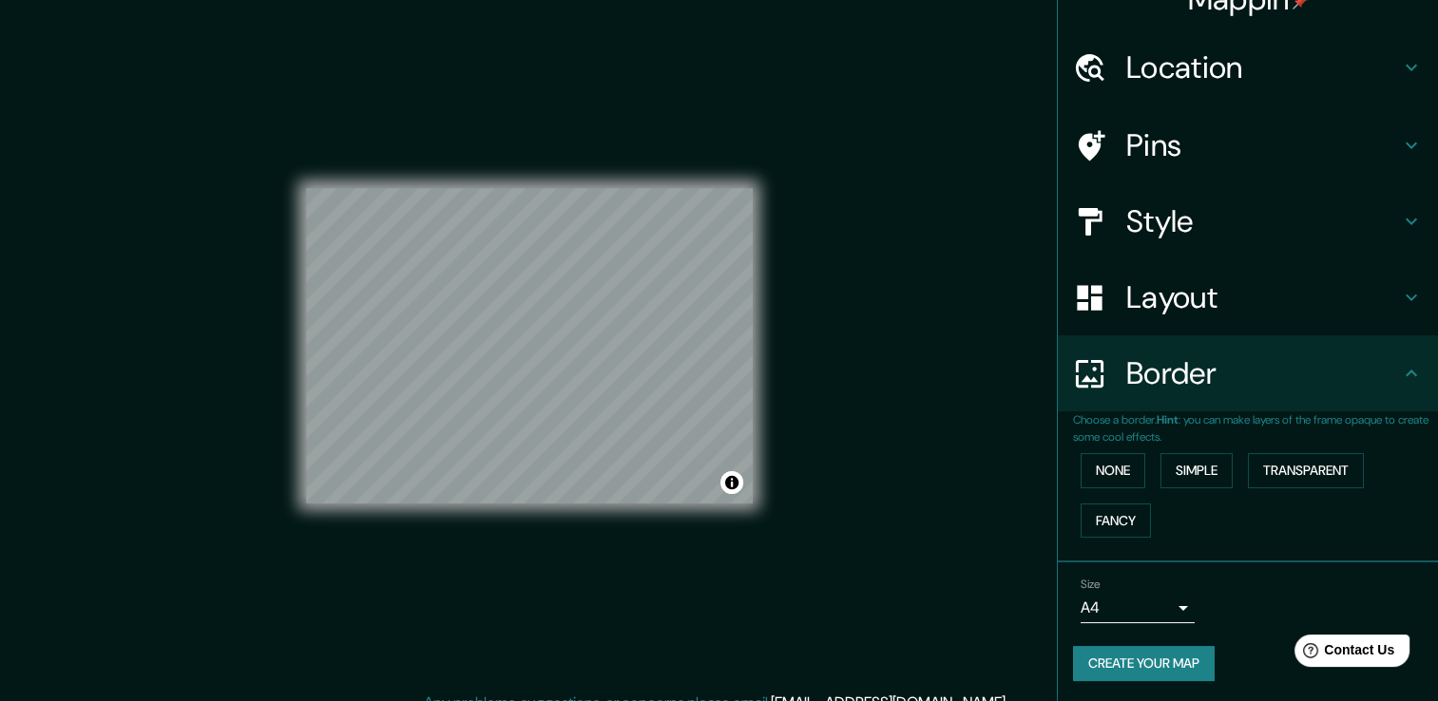
click at [1194, 393] on div "Border" at bounding box center [1248, 373] width 380 height 76
click at [1195, 322] on div "Layout" at bounding box center [1248, 297] width 380 height 76
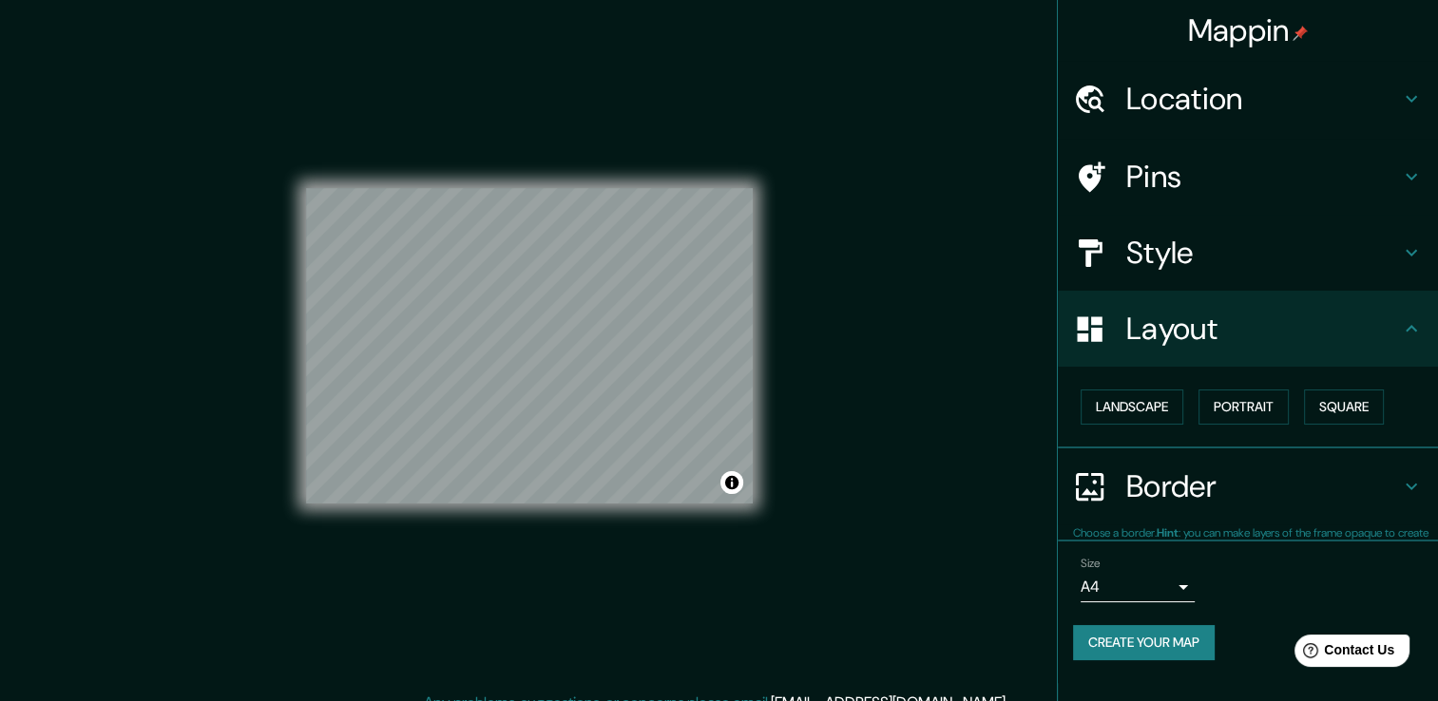
scroll to position [0, 0]
click at [1129, 409] on button "Landscape" at bounding box center [1131, 407] width 103 height 35
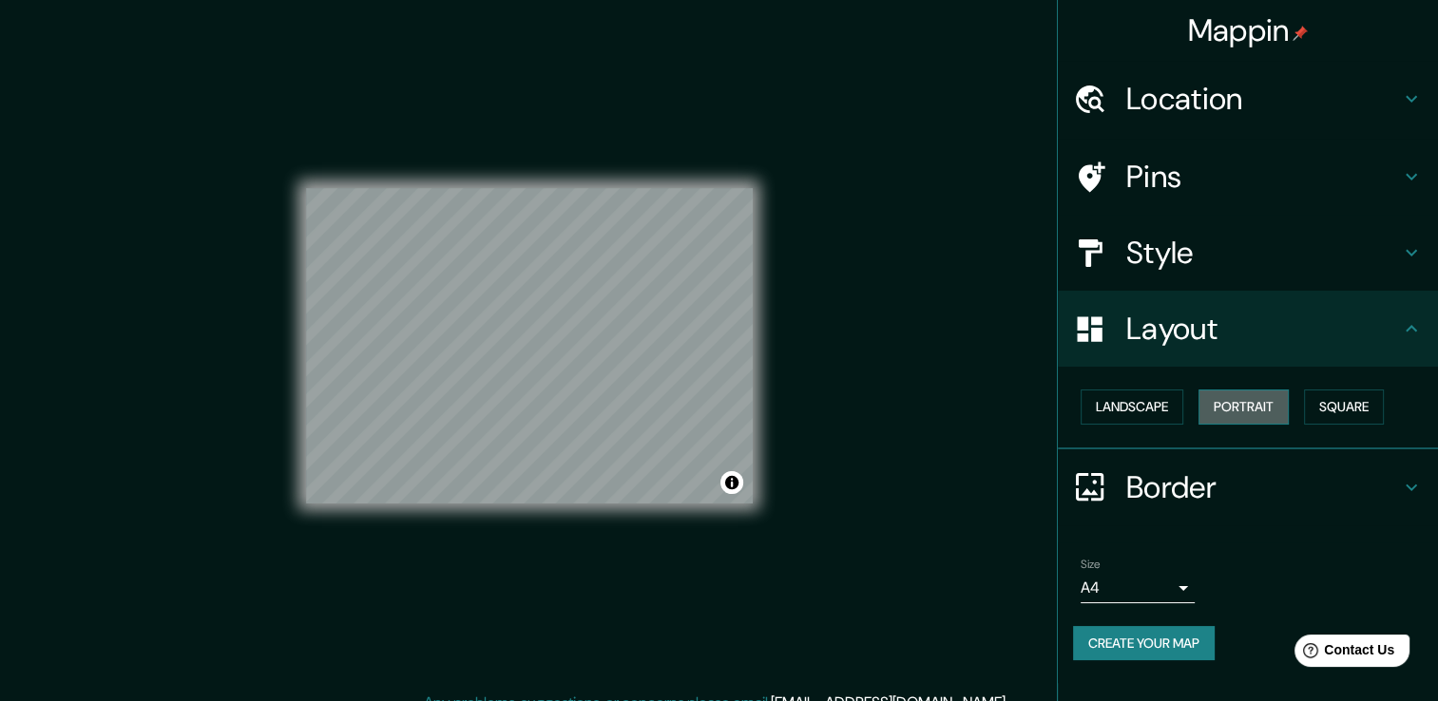
click at [1239, 395] on button "Portrait" at bounding box center [1243, 407] width 90 height 35
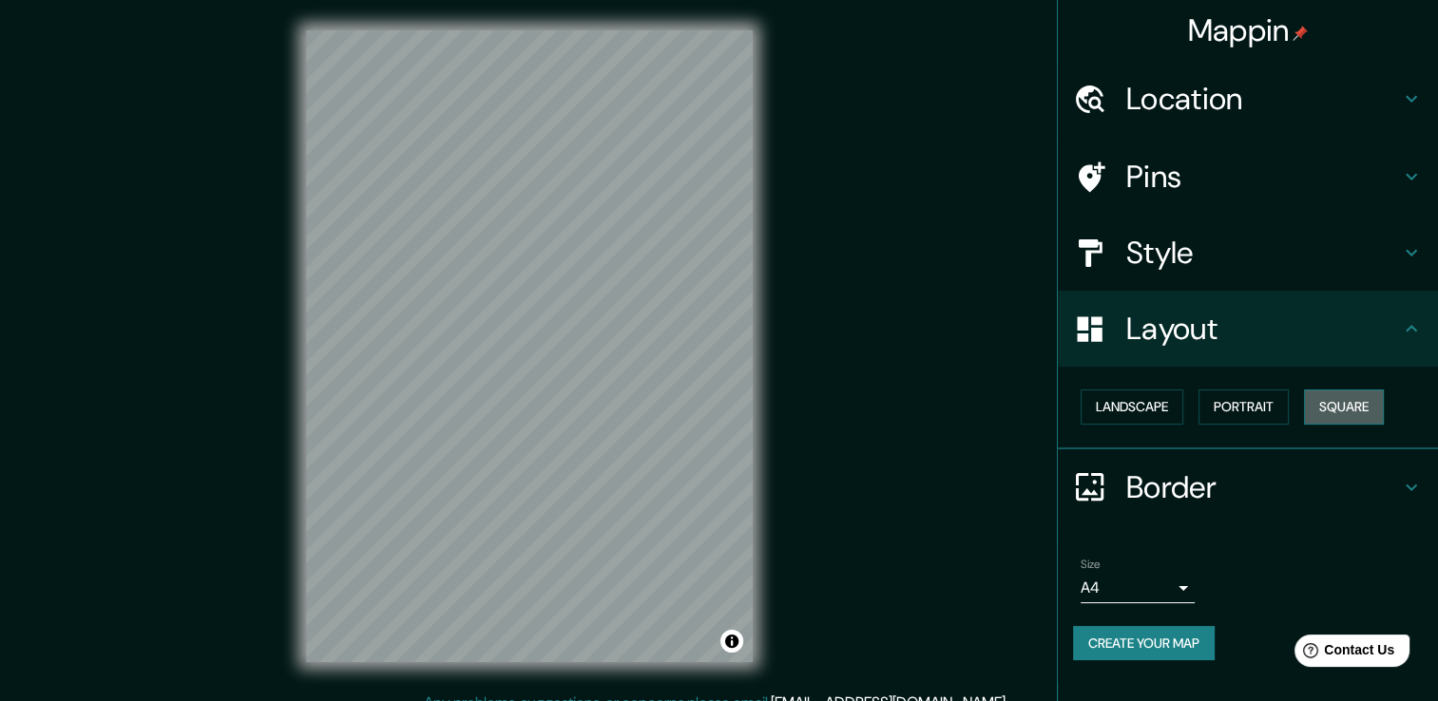
click at [1375, 410] on button "Square" at bounding box center [1344, 407] width 80 height 35
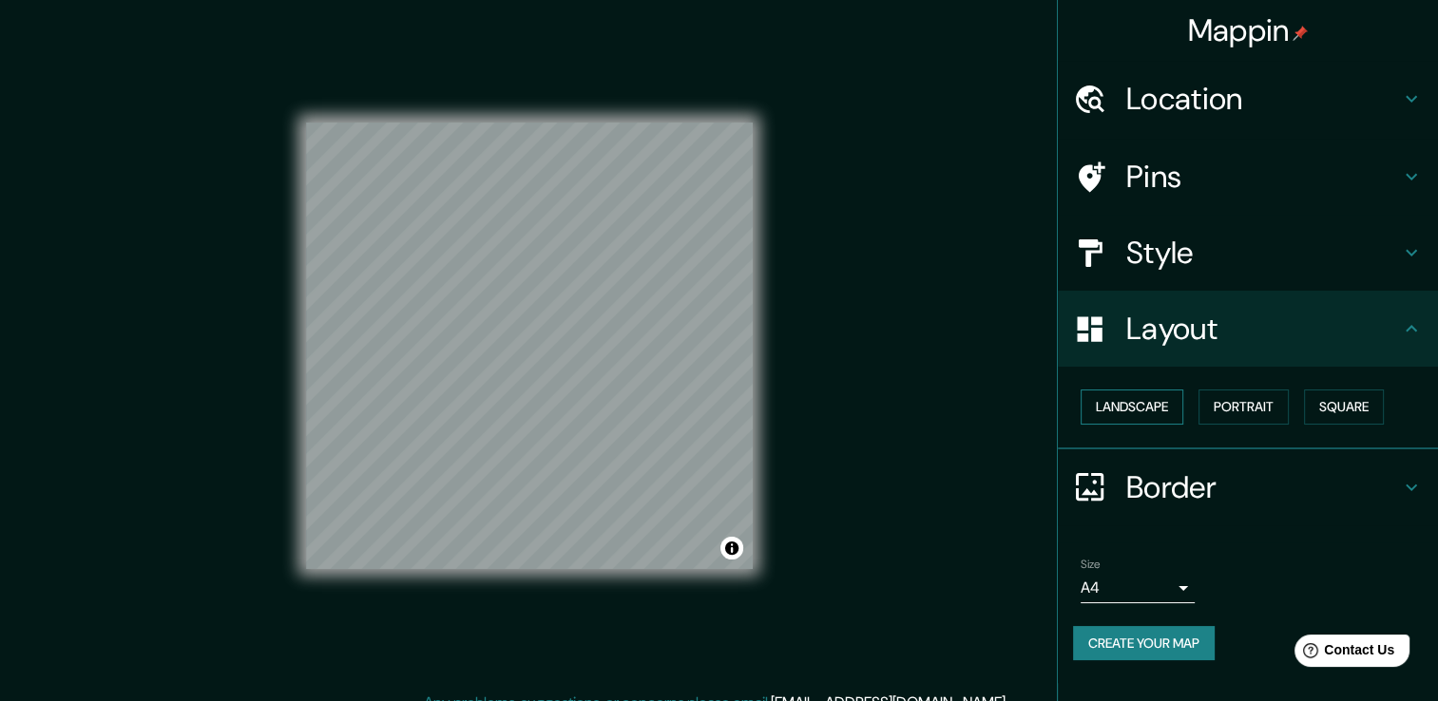
click at [1129, 406] on button "Landscape" at bounding box center [1131, 407] width 103 height 35
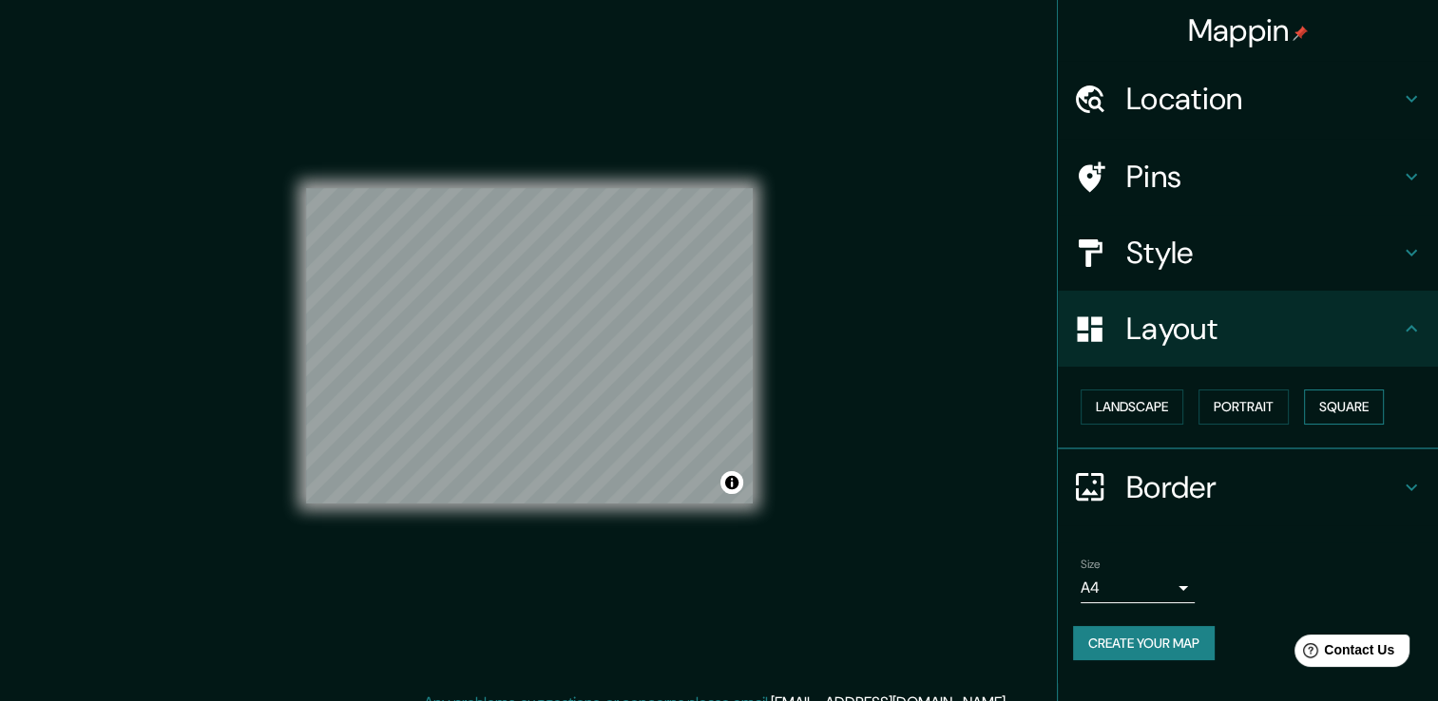
click at [1323, 399] on button "Square" at bounding box center [1344, 407] width 80 height 35
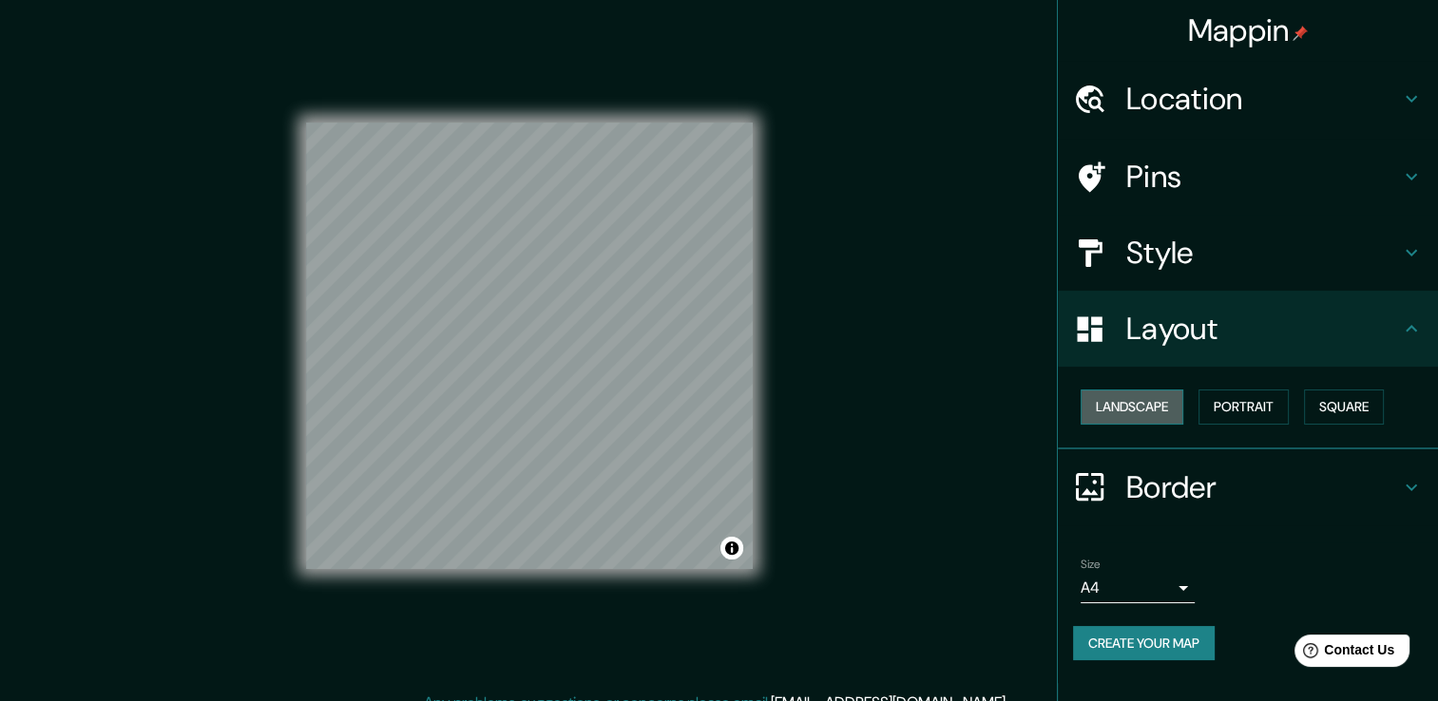
click at [1125, 416] on button "Landscape" at bounding box center [1131, 407] width 103 height 35
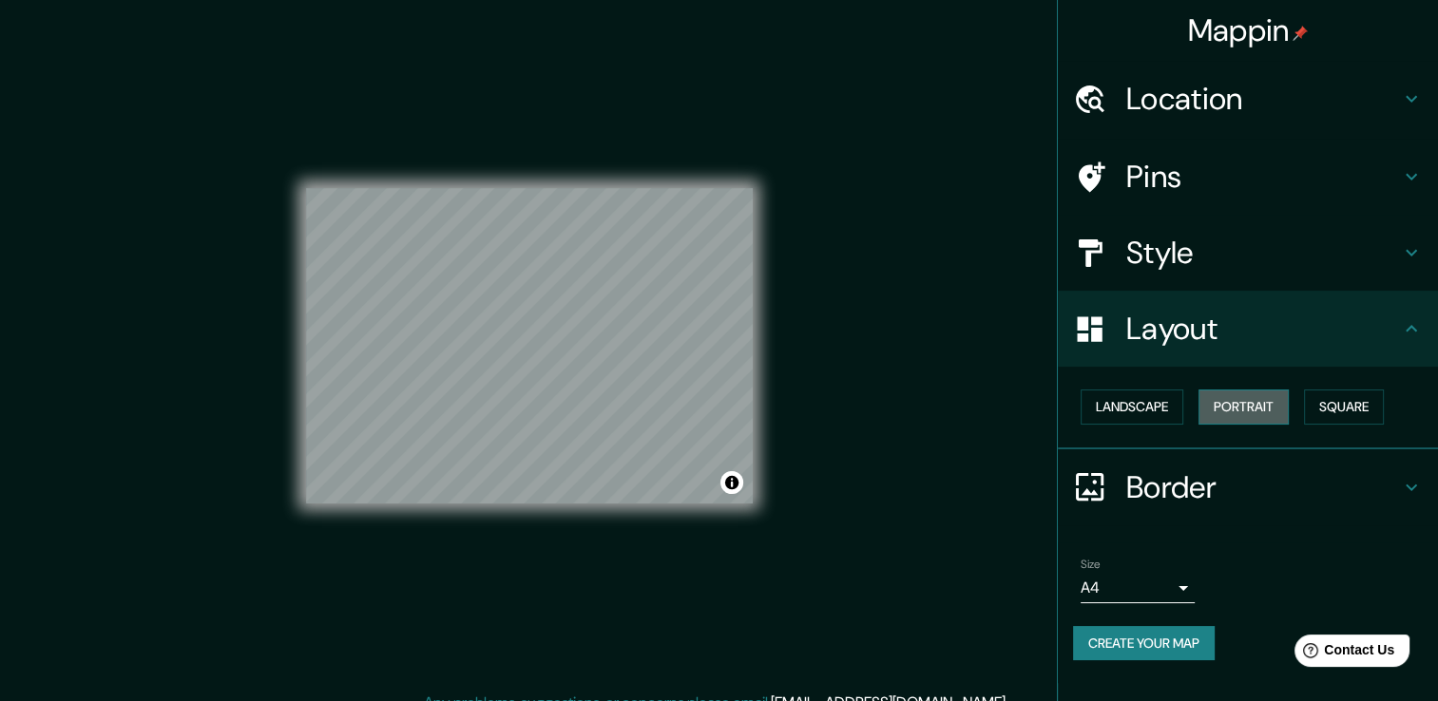
click at [1249, 412] on button "Portrait" at bounding box center [1243, 407] width 90 height 35
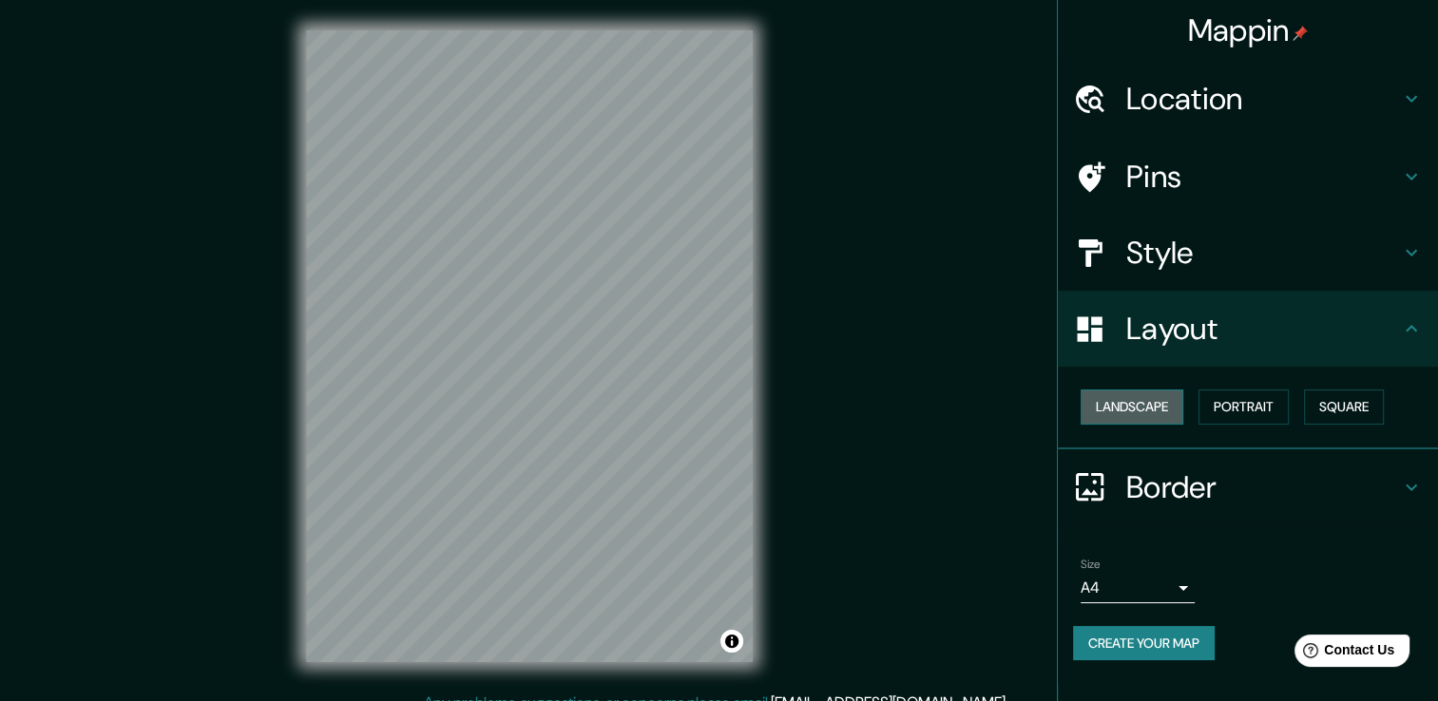
click at [1154, 415] on button "Landscape" at bounding box center [1131, 407] width 103 height 35
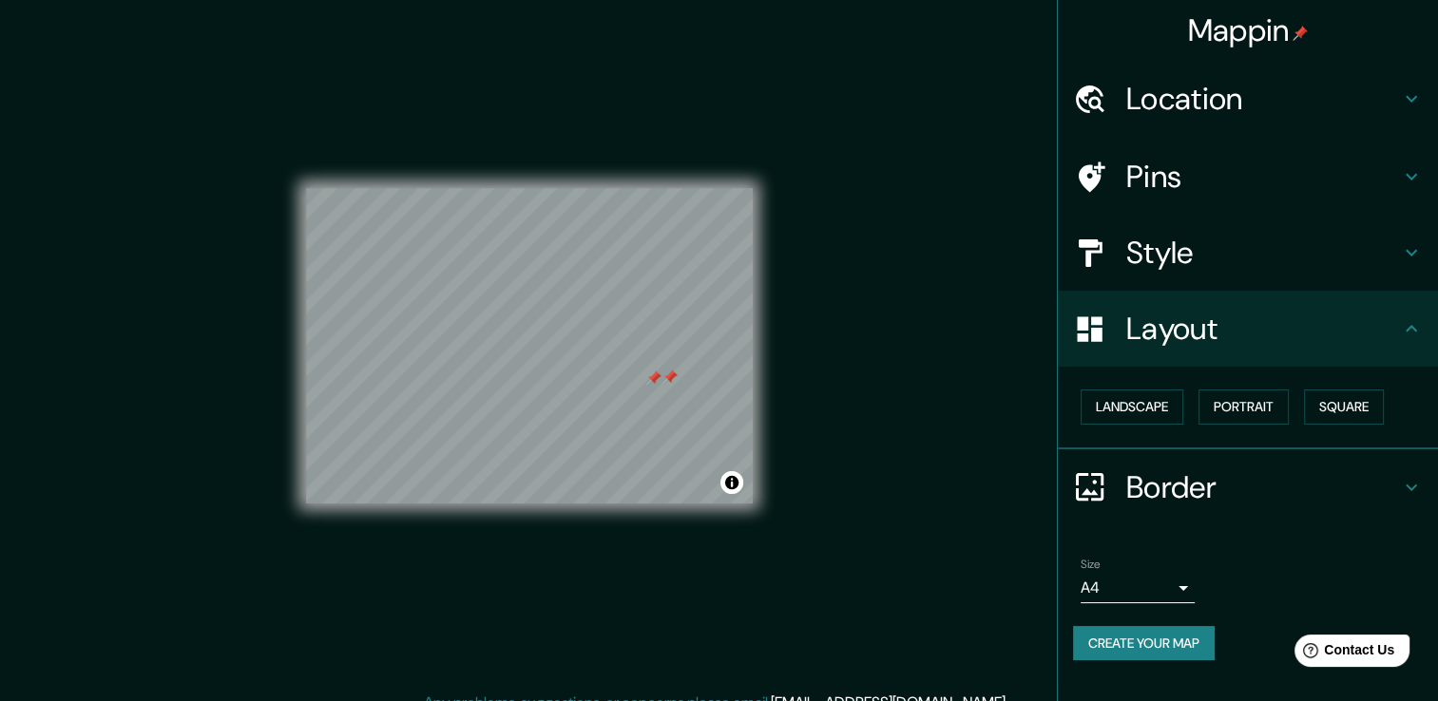
click at [655, 377] on div at bounding box center [653, 378] width 15 height 15
click at [665, 372] on div at bounding box center [669, 377] width 15 height 15
click at [1139, 636] on button "Create your map" at bounding box center [1144, 643] width 142 height 35
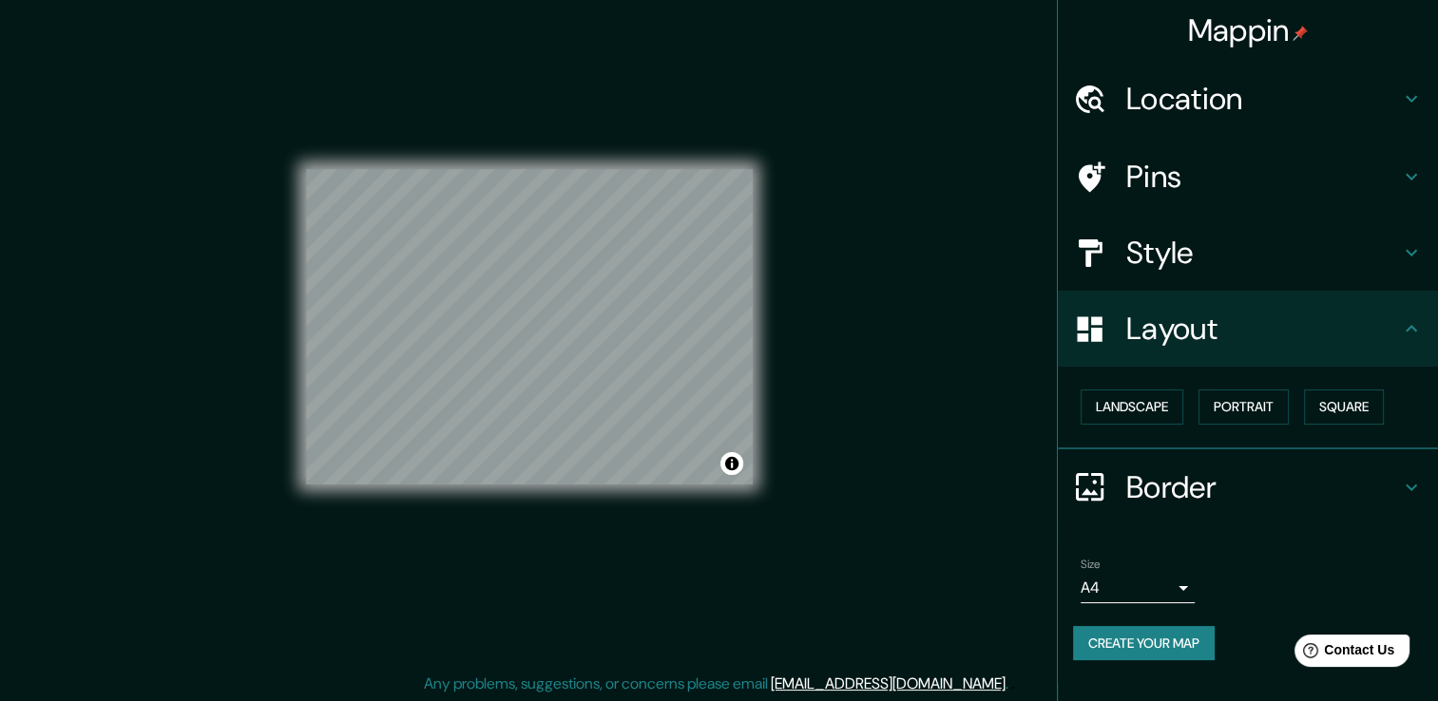
scroll to position [21, 0]
click at [1145, 629] on button "Create your map" at bounding box center [1144, 643] width 142 height 35
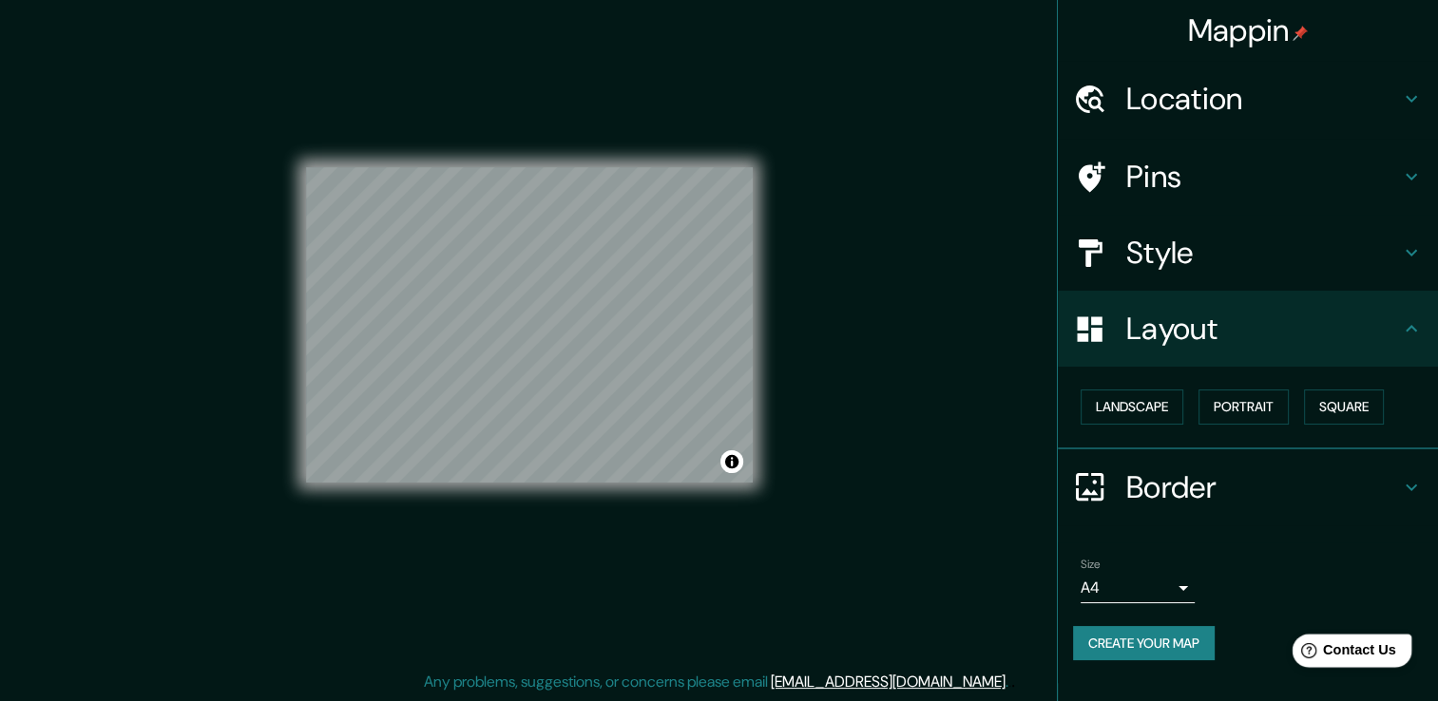
click at [1368, 658] on span "Contact Us" at bounding box center [1359, 650] width 73 height 16
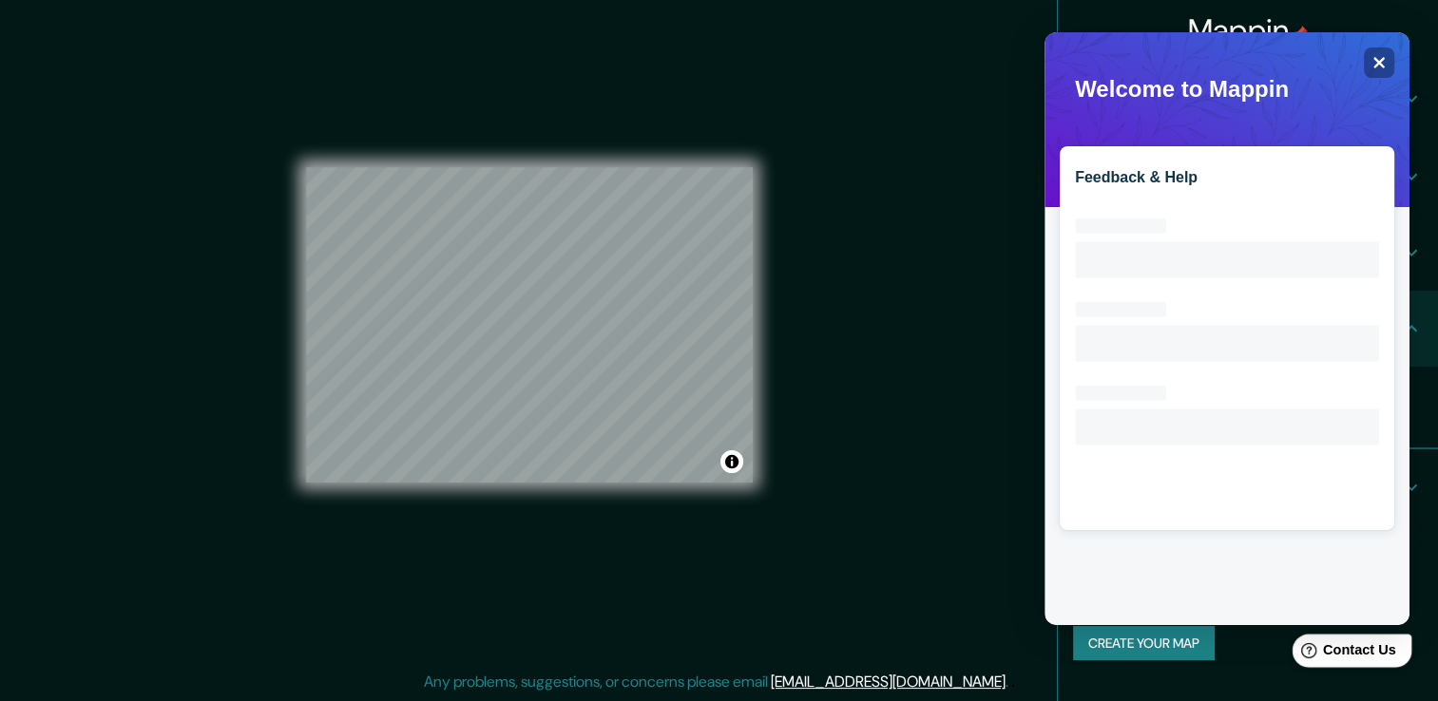
scroll to position [0, 0]
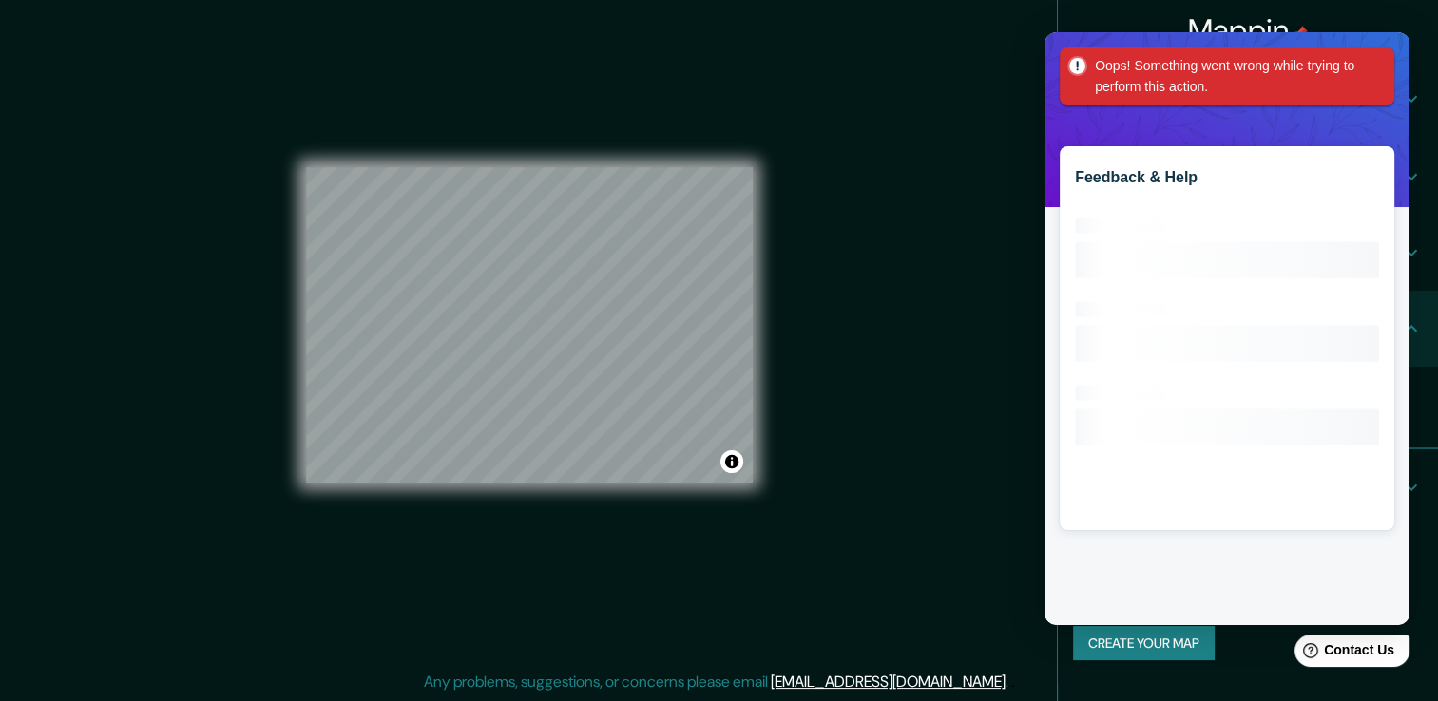
click at [1000, 117] on div "Mappin Location Pins Style Layout Landscape Portrait Square Border Choose a bor…" at bounding box center [719, 340] width 1438 height 722
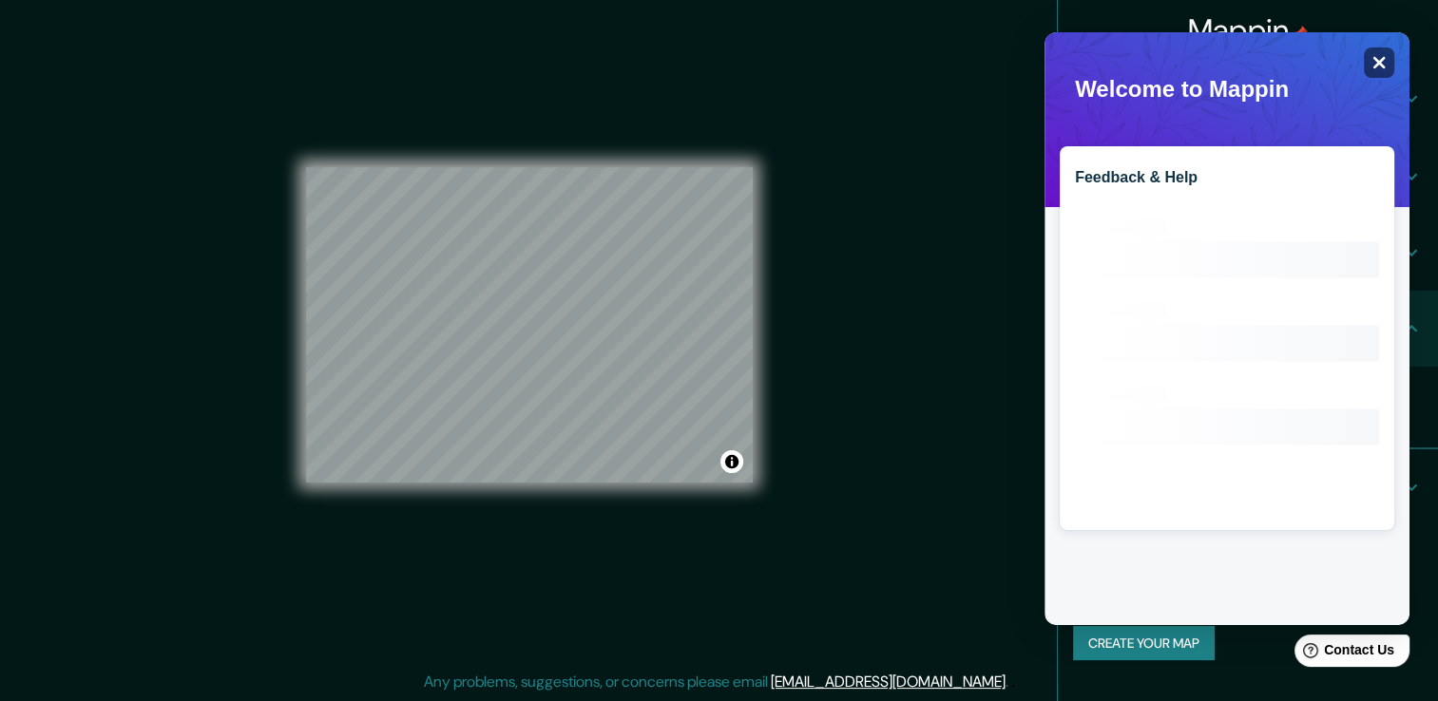
click at [1377, 53] on div "Close" at bounding box center [1379, 63] width 30 height 30
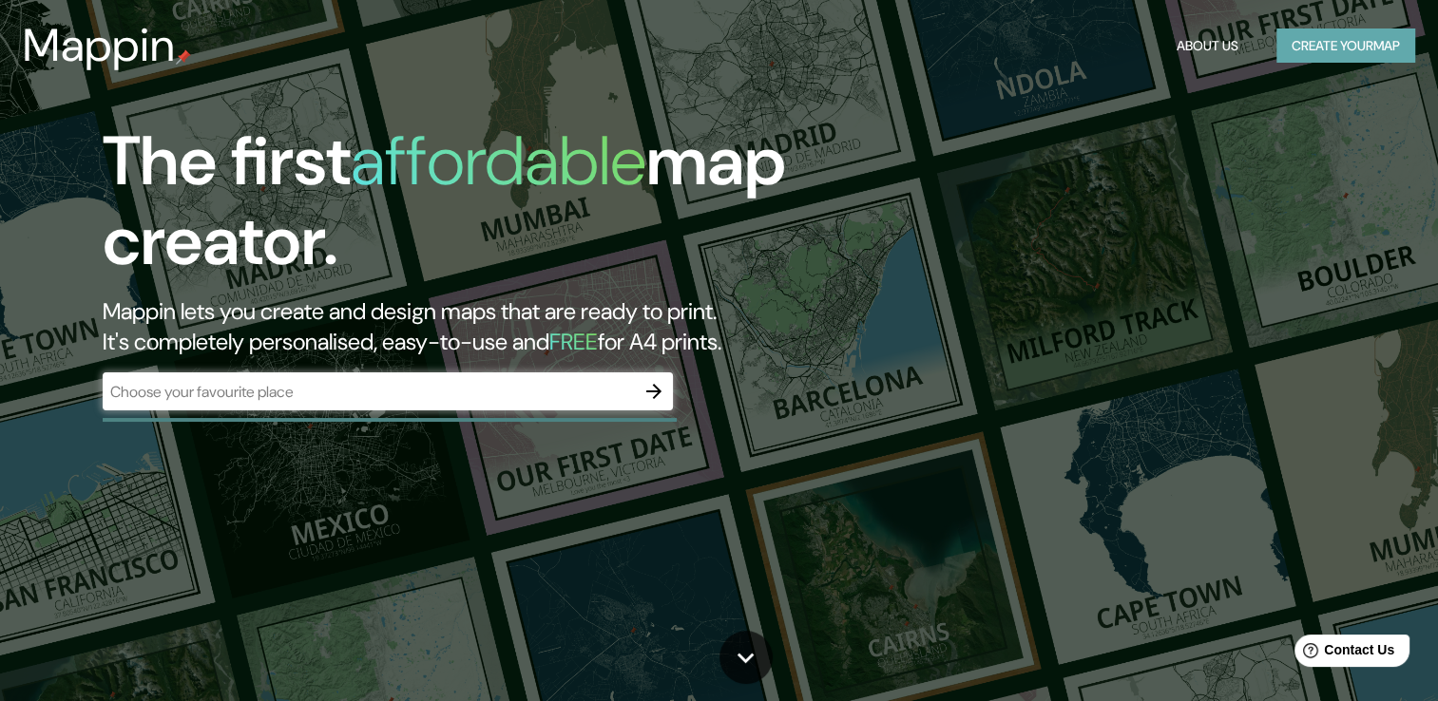
click at [1302, 38] on button "Create your map" at bounding box center [1345, 46] width 139 height 35
